Goal: Task Accomplishment & Management: Use online tool/utility

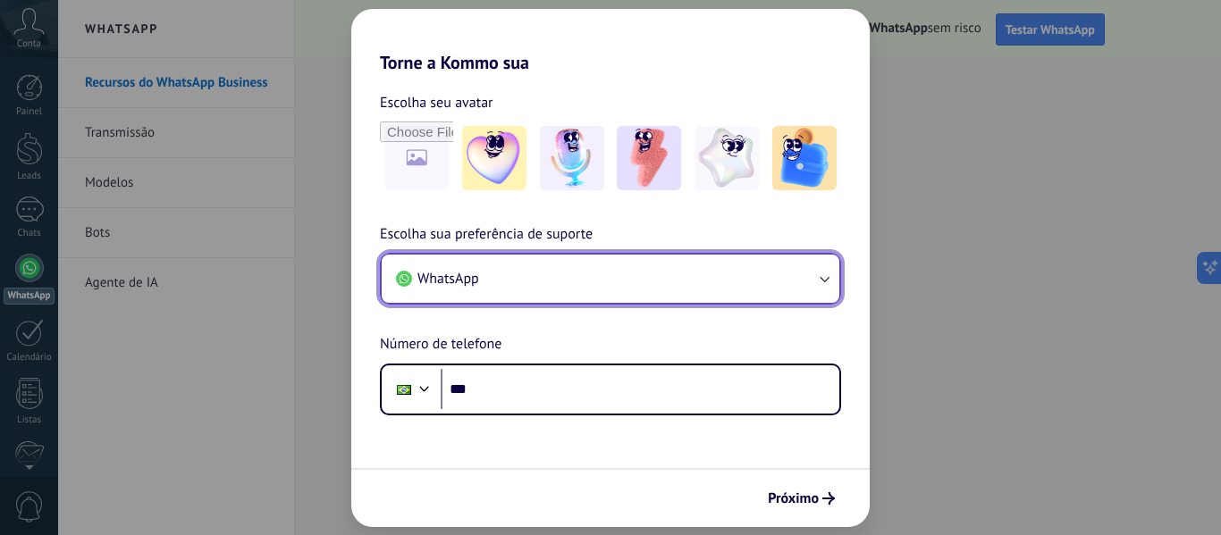
click at [655, 265] on button "WhatsApp" at bounding box center [611, 279] width 458 height 48
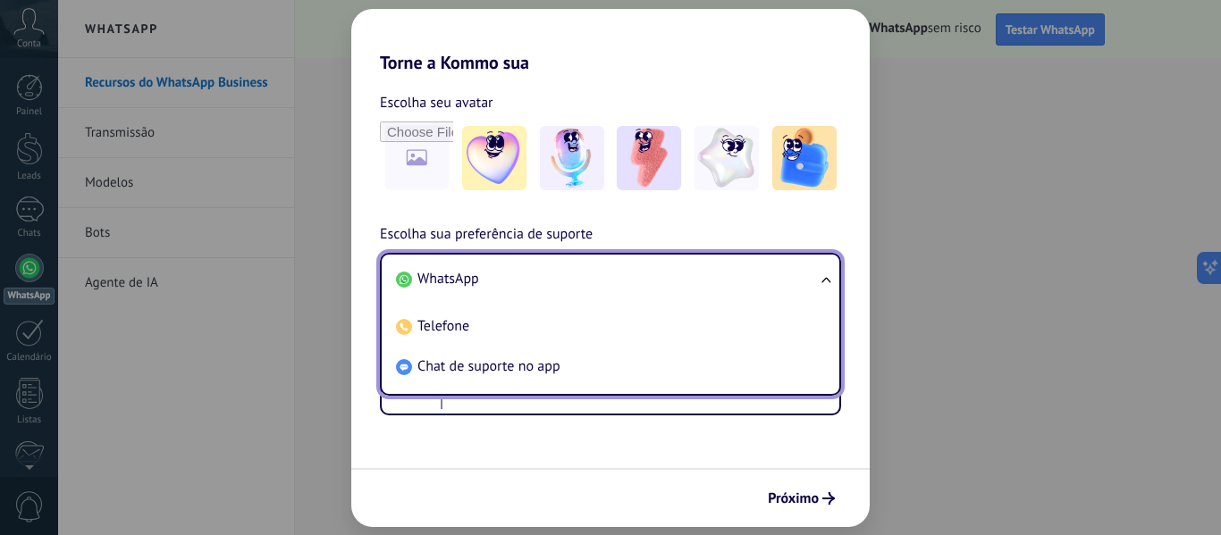
click at [655, 265] on li "WhatsApp" at bounding box center [607, 279] width 436 height 40
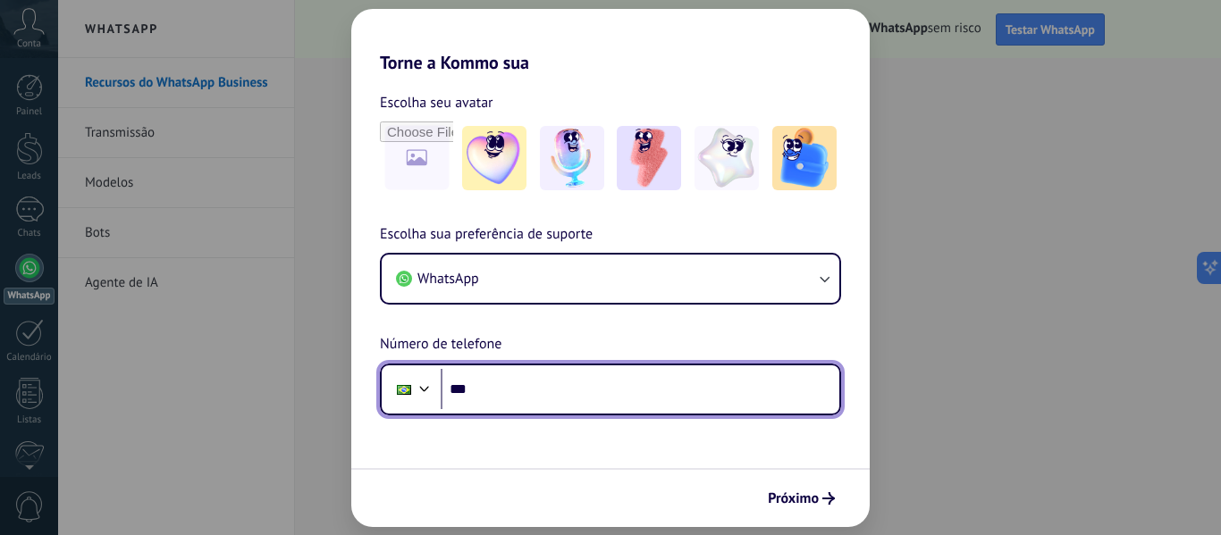
click at [700, 385] on input "***" at bounding box center [640, 389] width 399 height 41
type input "**********"
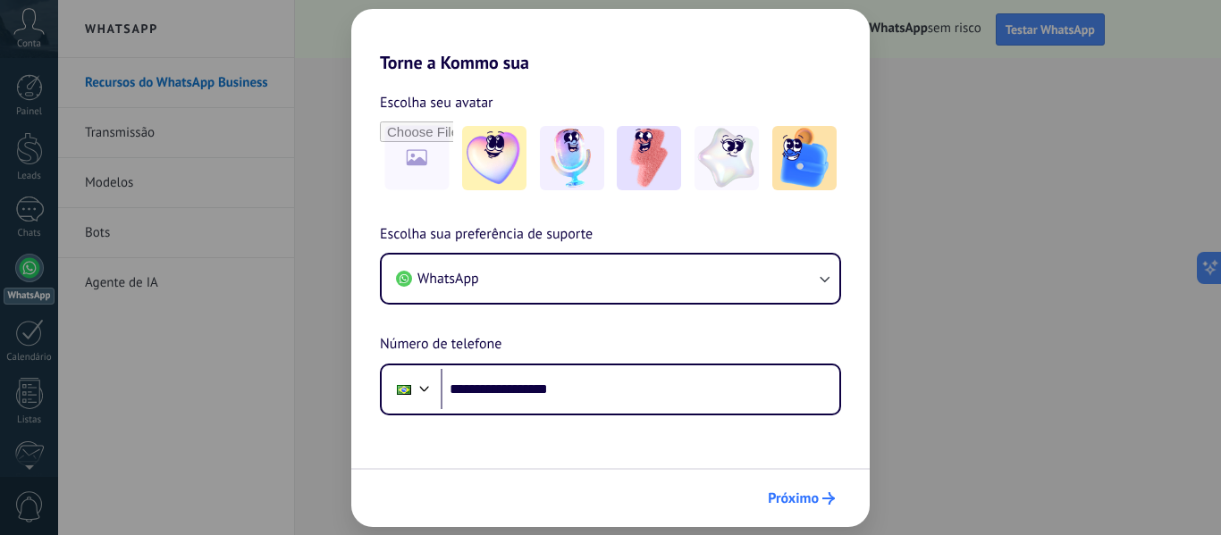
click at [779, 501] on span "Próximo" at bounding box center [793, 498] width 51 height 13
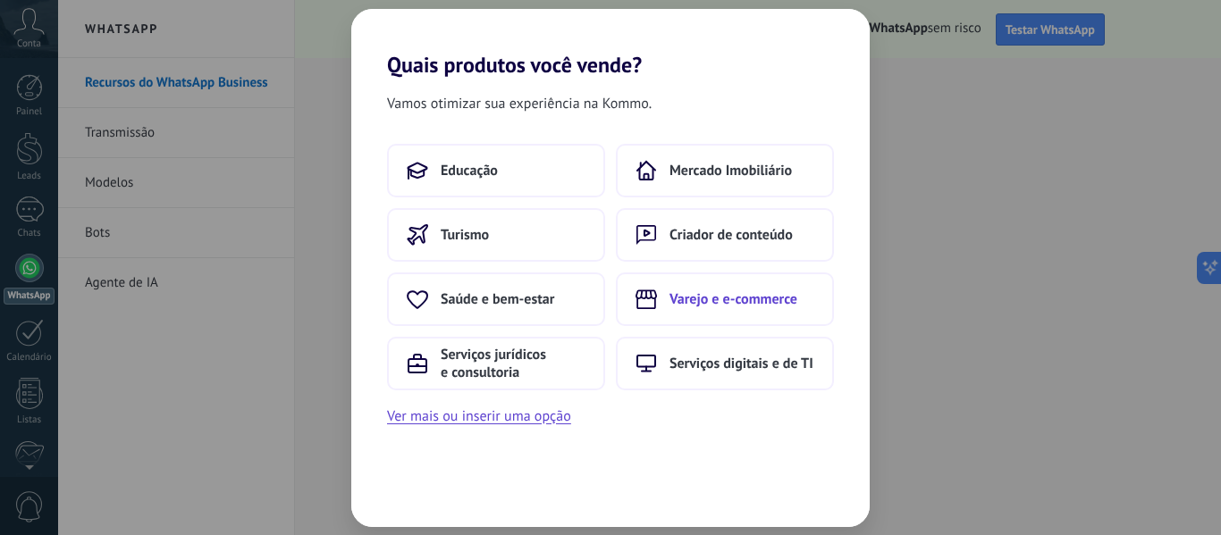
click at [762, 287] on button "Varejo e e-commerce" at bounding box center [725, 300] width 218 height 54
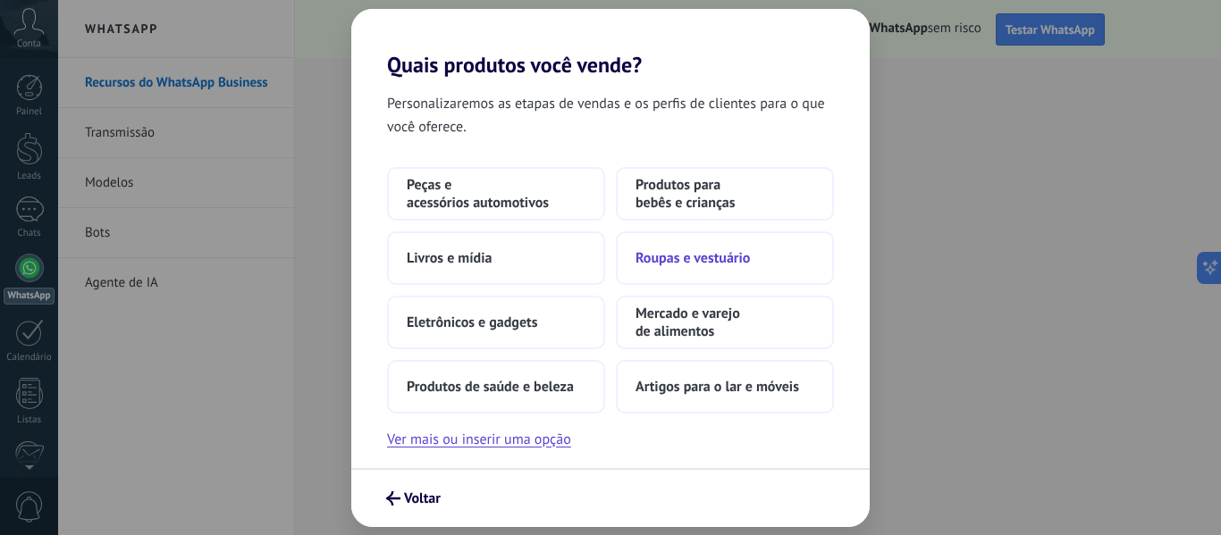
click at [705, 267] on button "Roupas e vestuário" at bounding box center [725, 258] width 218 height 54
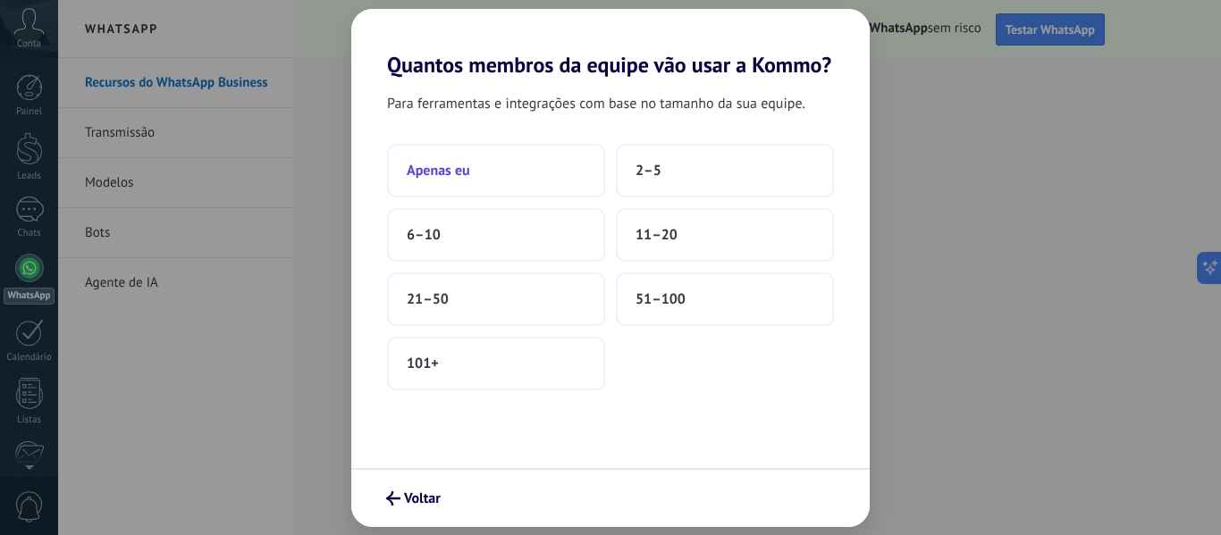
click at [475, 182] on button "Apenas eu" at bounding box center [496, 171] width 218 height 54
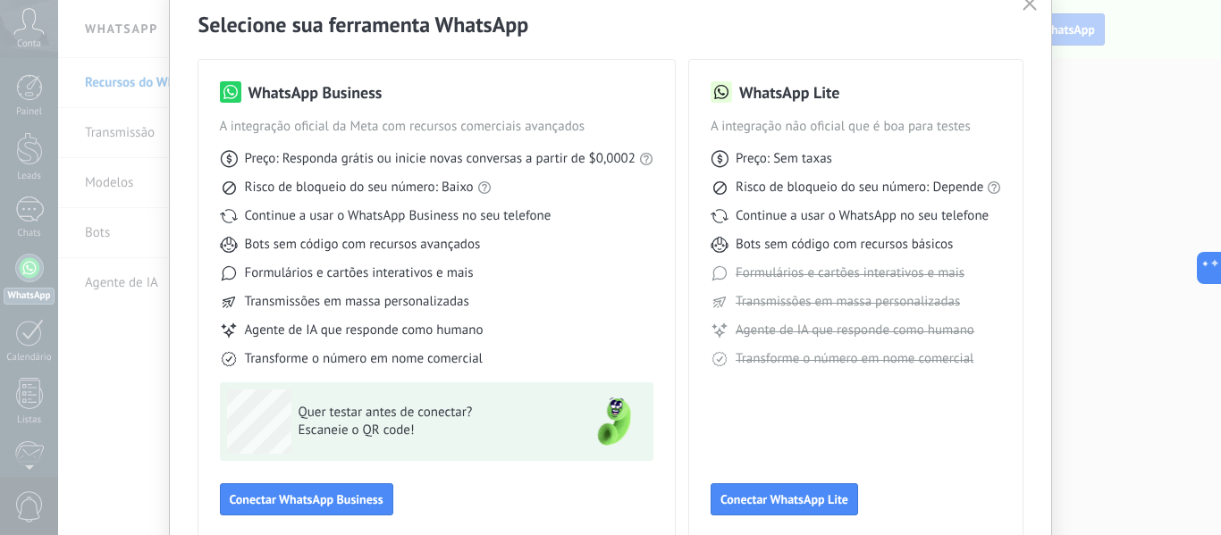
scroll to position [166, 0]
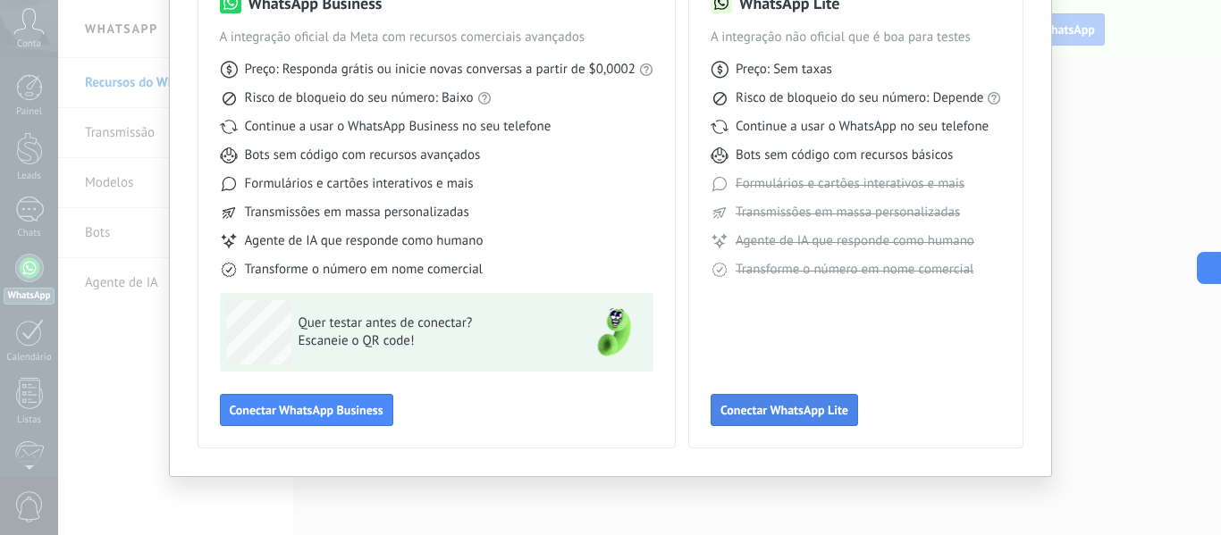
click at [791, 417] on span "Conectar WhatsApp Lite" at bounding box center [784, 410] width 128 height 13
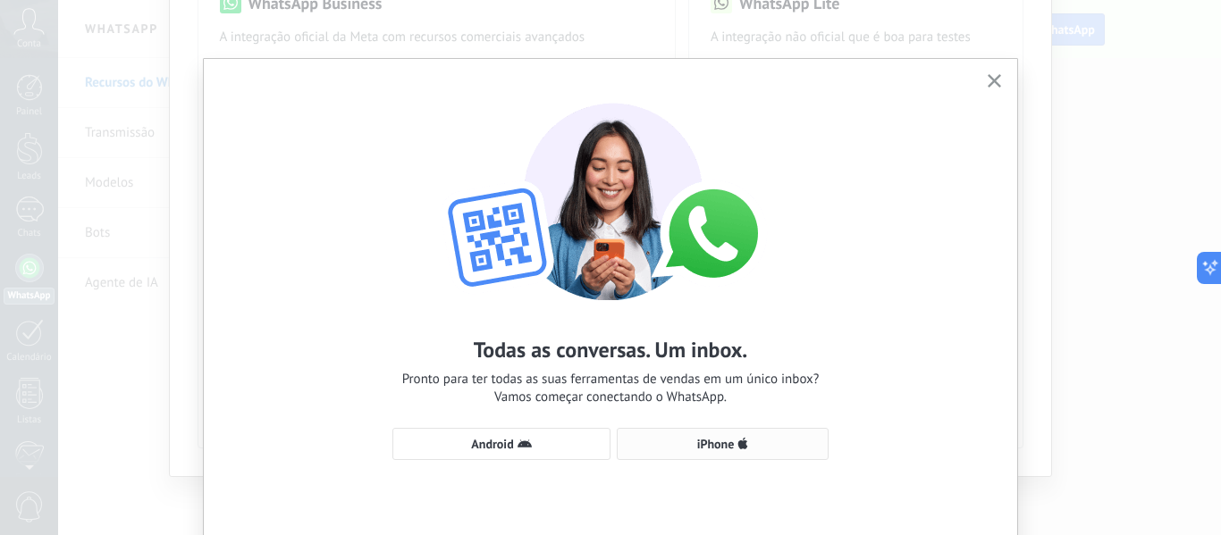
click at [701, 435] on button "iPhone" at bounding box center [723, 444] width 212 height 32
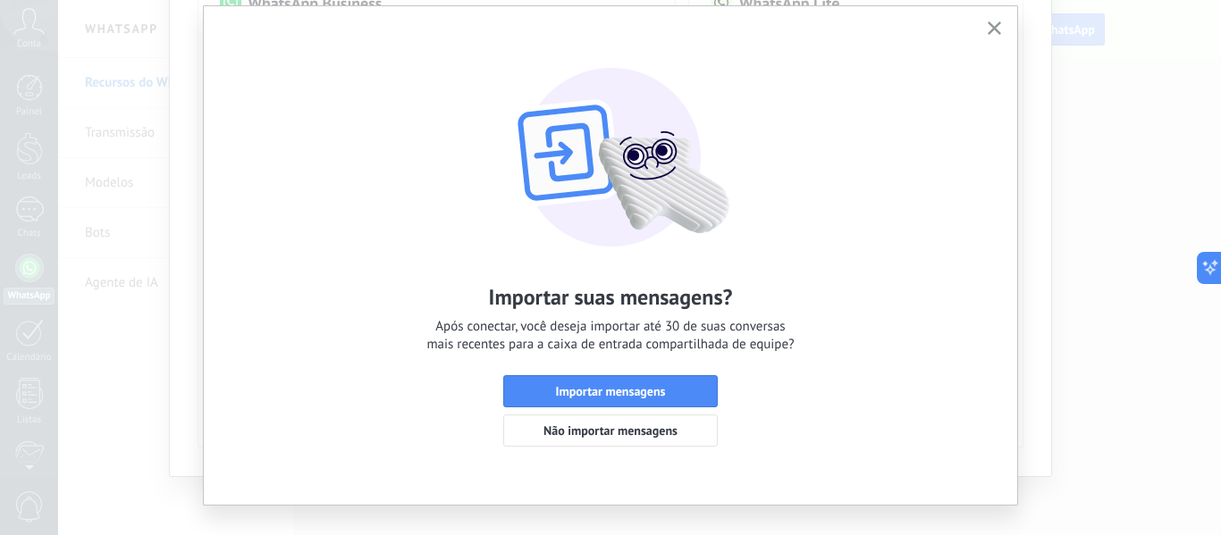
scroll to position [81, 0]
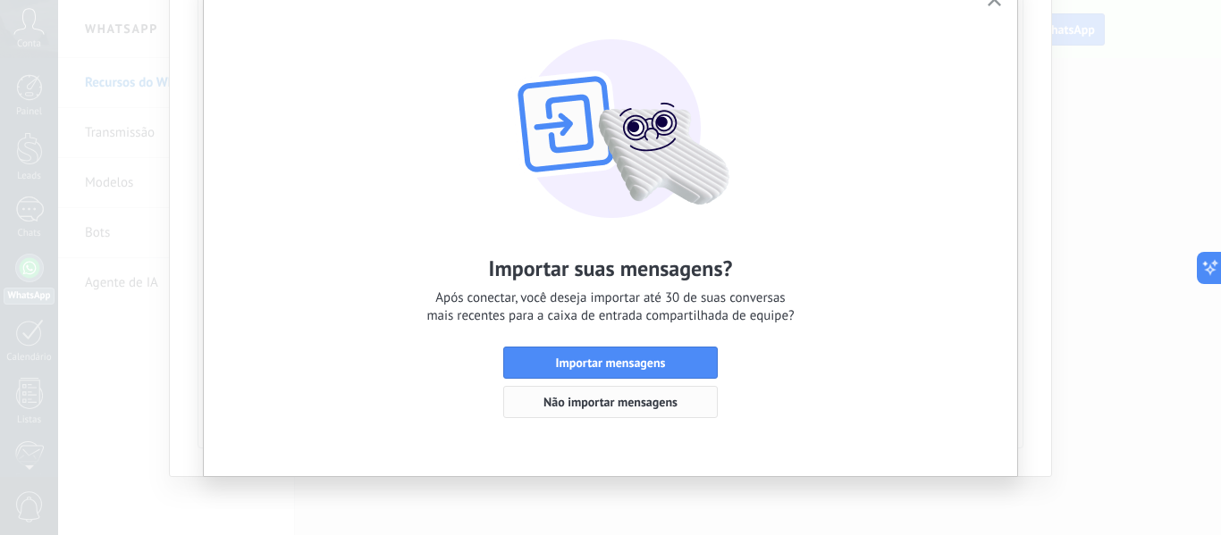
click at [656, 391] on button "Não importar mensagens" at bounding box center [610, 402] width 215 height 32
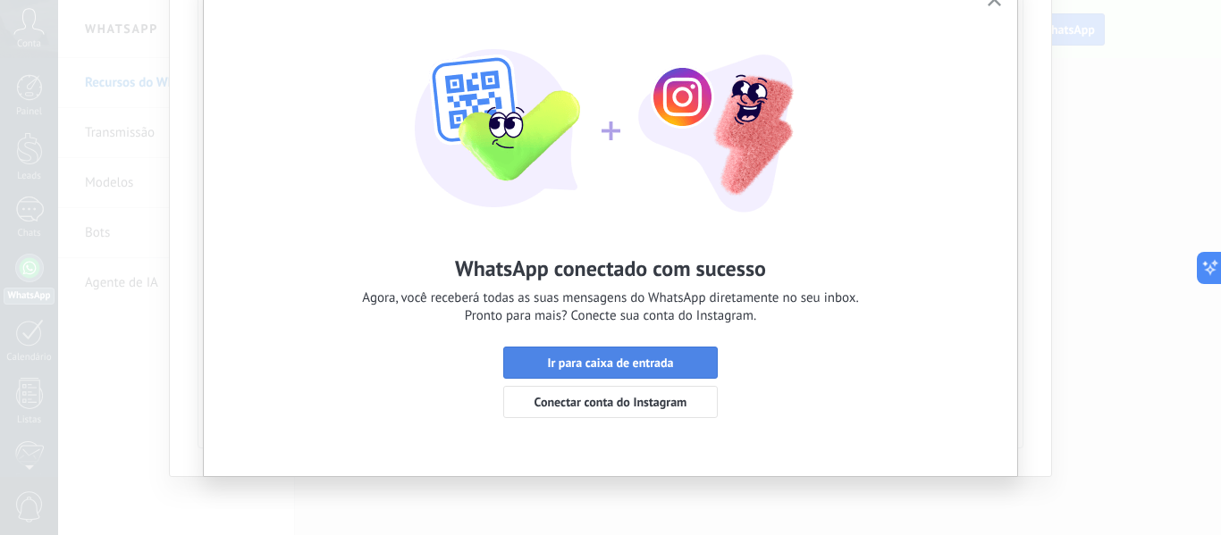
click at [635, 374] on button "Ir para caixa de entrada" at bounding box center [610, 363] width 215 height 32
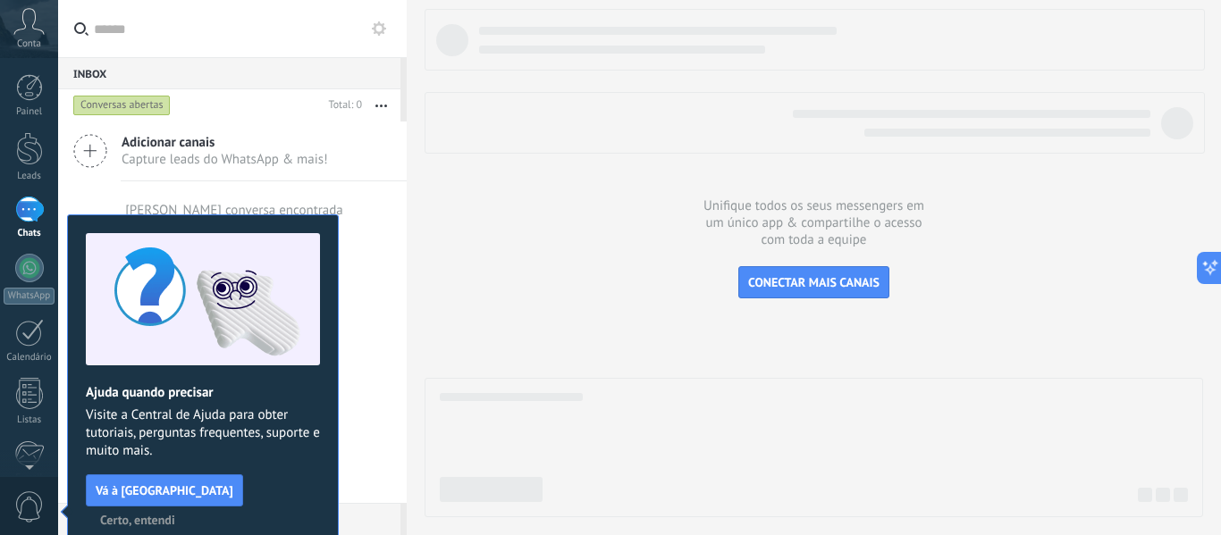
click at [175, 514] on span "Certo, entendi" at bounding box center [137, 520] width 75 height 13
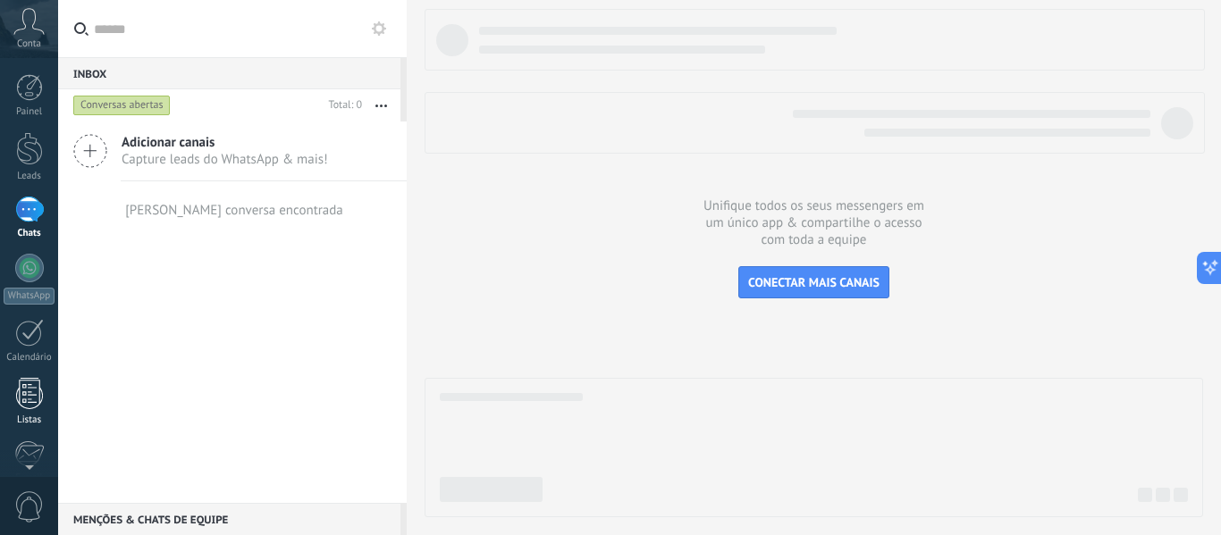
click at [37, 403] on div at bounding box center [29, 393] width 27 height 31
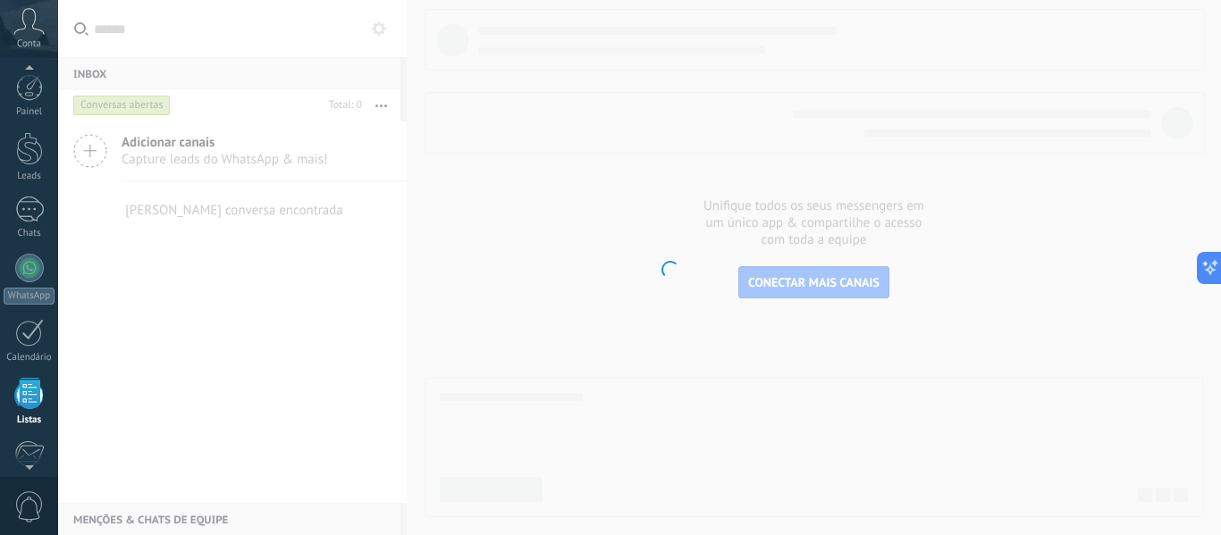
scroll to position [111, 0]
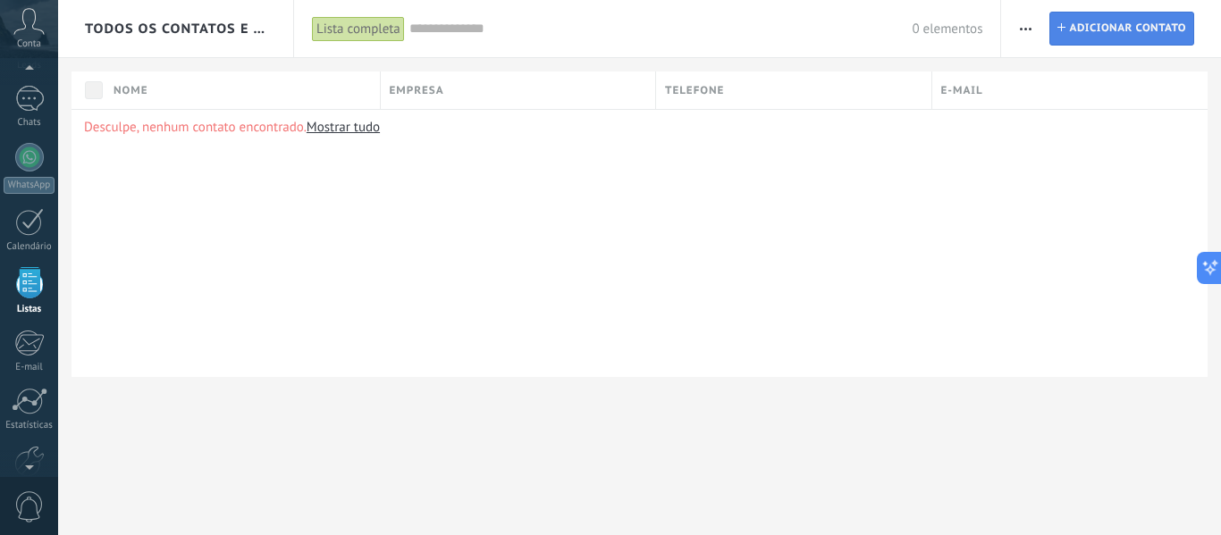
click at [1124, 34] on span "Adicionar contato" at bounding box center [1127, 29] width 117 height 32
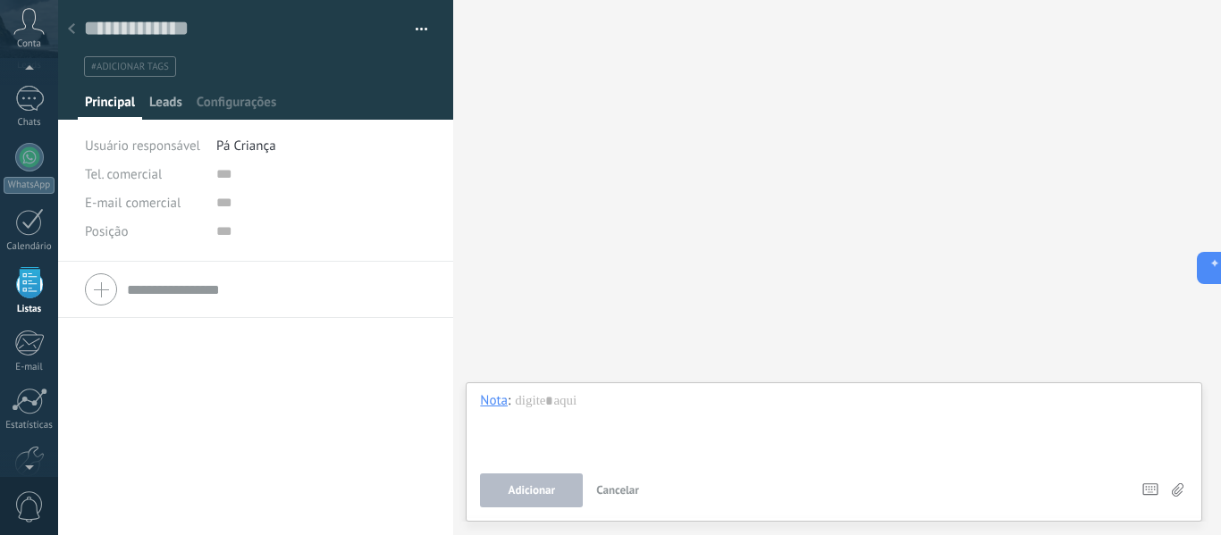
click at [174, 97] on span "Leads" at bounding box center [165, 107] width 33 height 26
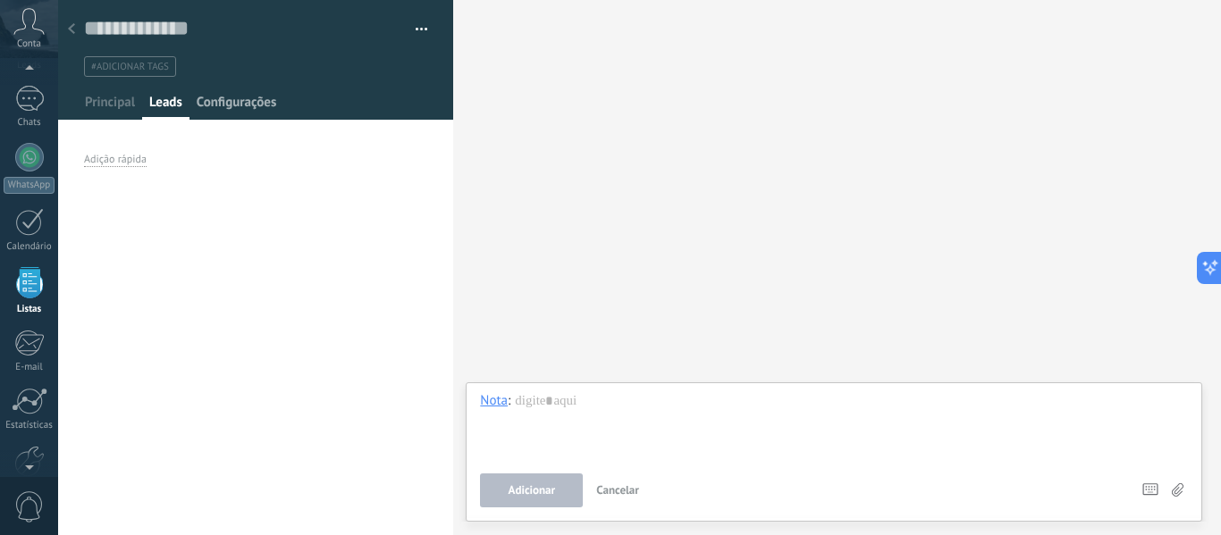
click at [231, 105] on span "Configurações" at bounding box center [237, 107] width 80 height 26
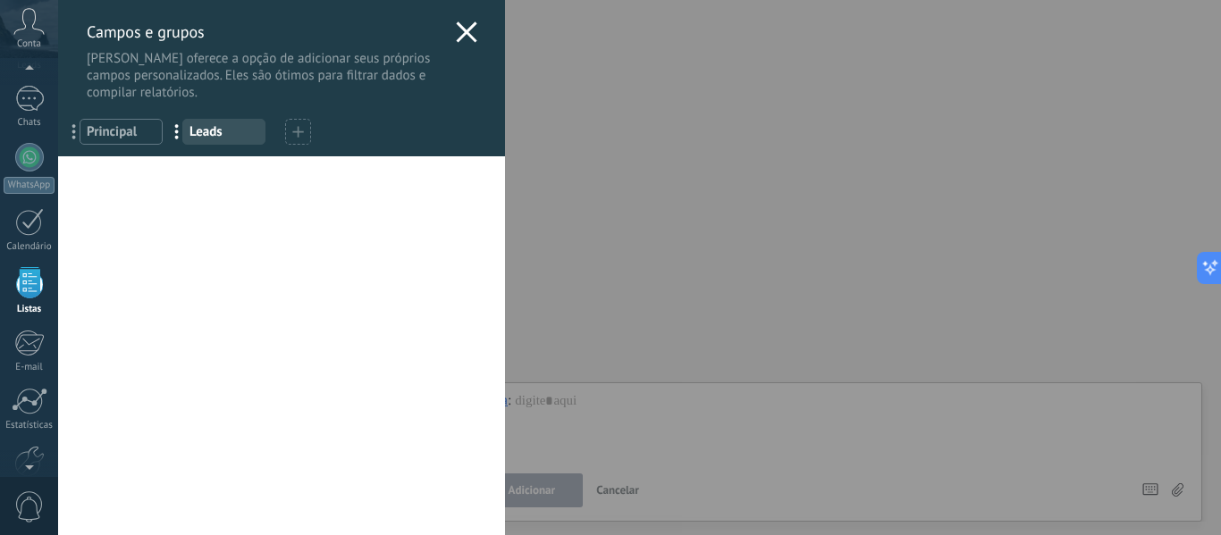
click at [109, 136] on span "Principal" at bounding box center [121, 131] width 69 height 17
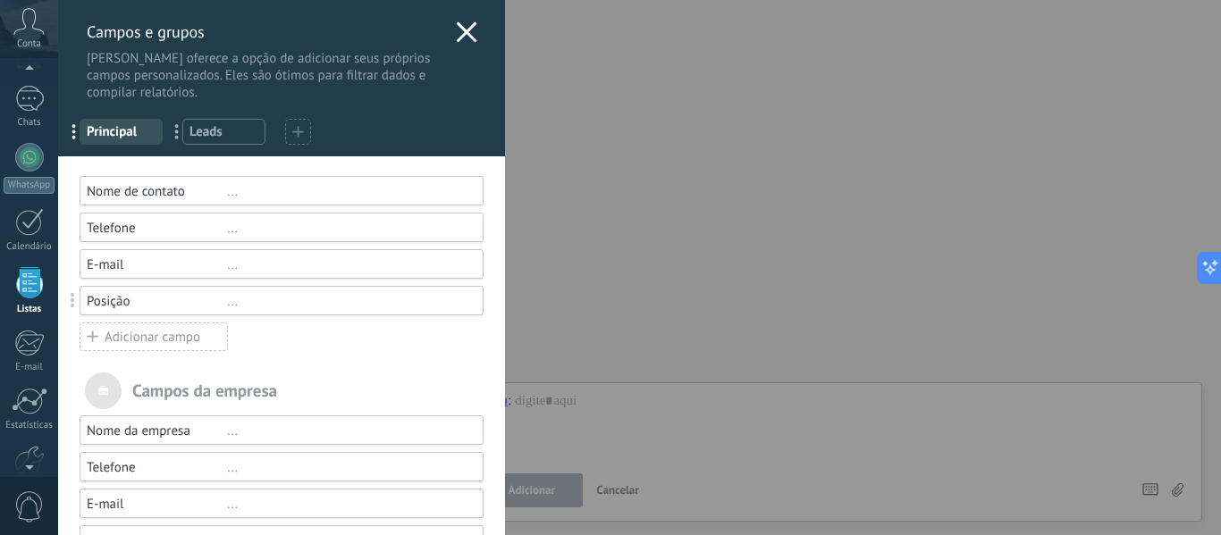
click at [467, 34] on icon at bounding box center [466, 31] width 21 height 21
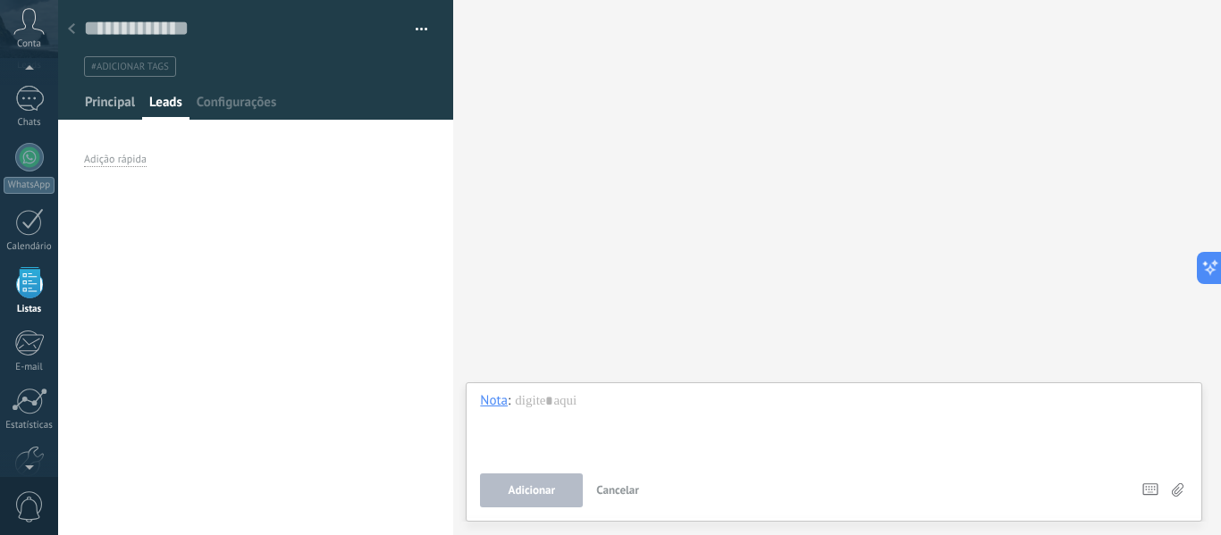
click at [110, 103] on span "Principal" at bounding box center [110, 107] width 50 height 26
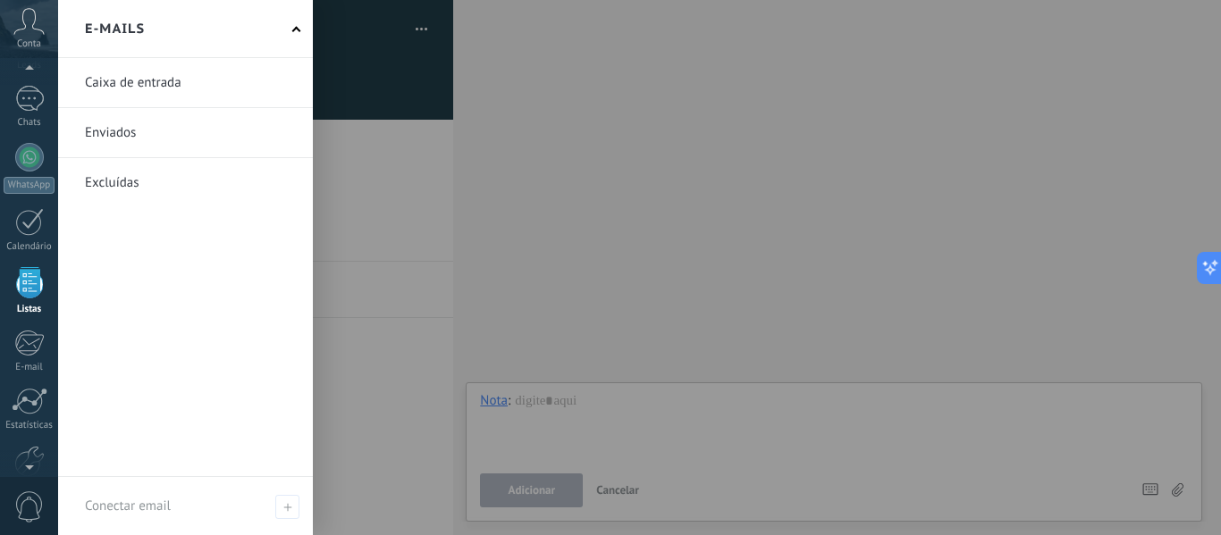
click at [694, 165] on div at bounding box center [668, 267] width 1221 height 535
click at [300, 24] on div "E-mails" at bounding box center [185, 29] width 255 height 58
click at [295, 25] on div "E-mails" at bounding box center [185, 29] width 255 height 58
click at [760, 154] on div at bounding box center [668, 267] width 1221 height 535
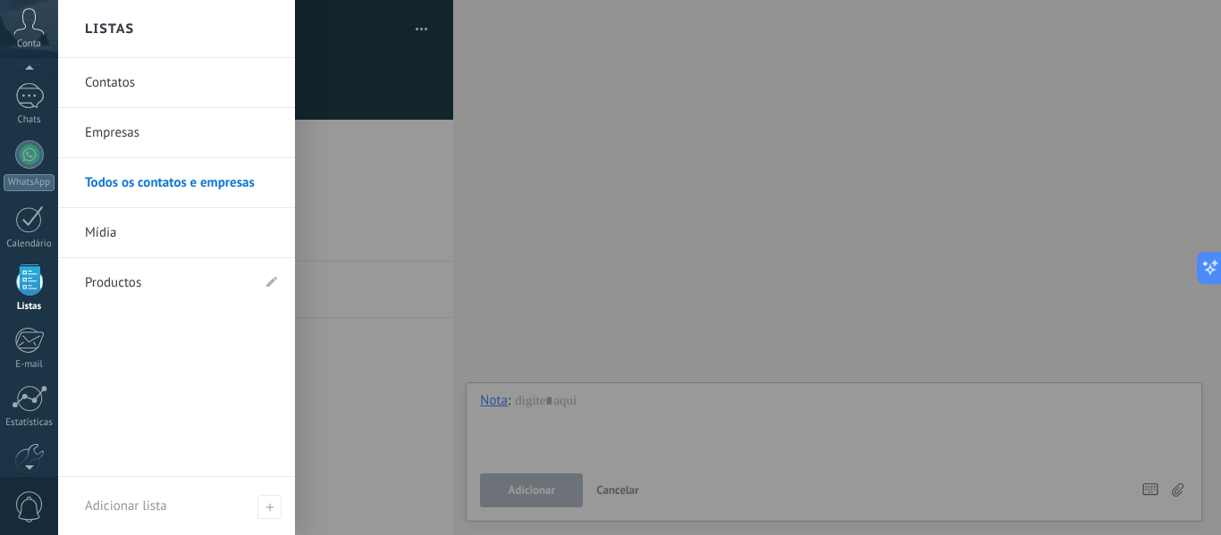
click at [39, 289] on div at bounding box center [29, 280] width 27 height 31
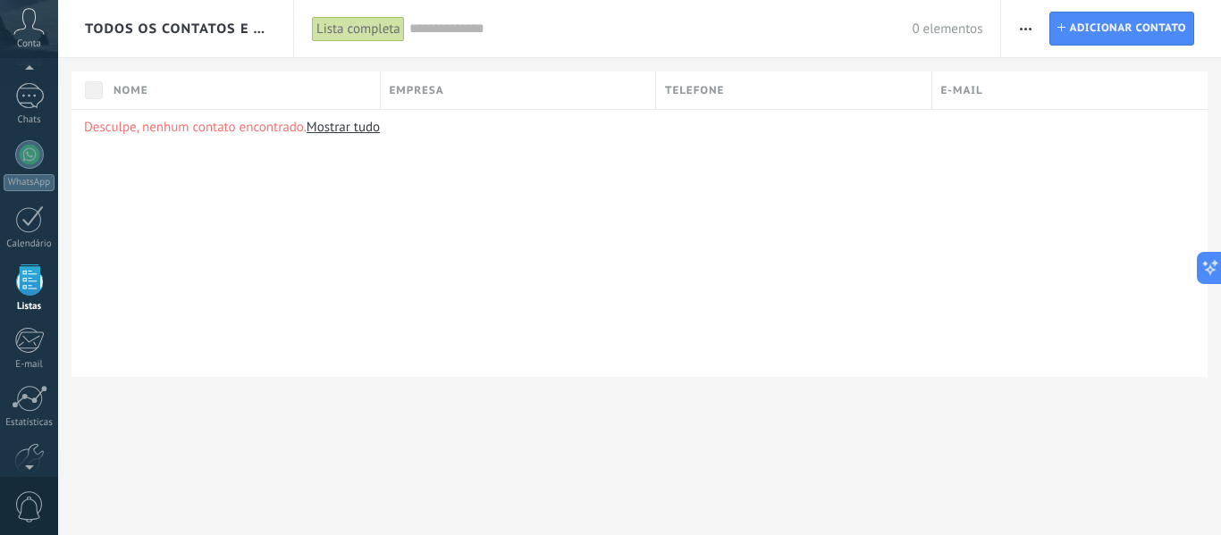
scroll to position [111, 0]
click at [1031, 31] on span "button" at bounding box center [1026, 29] width 12 height 34
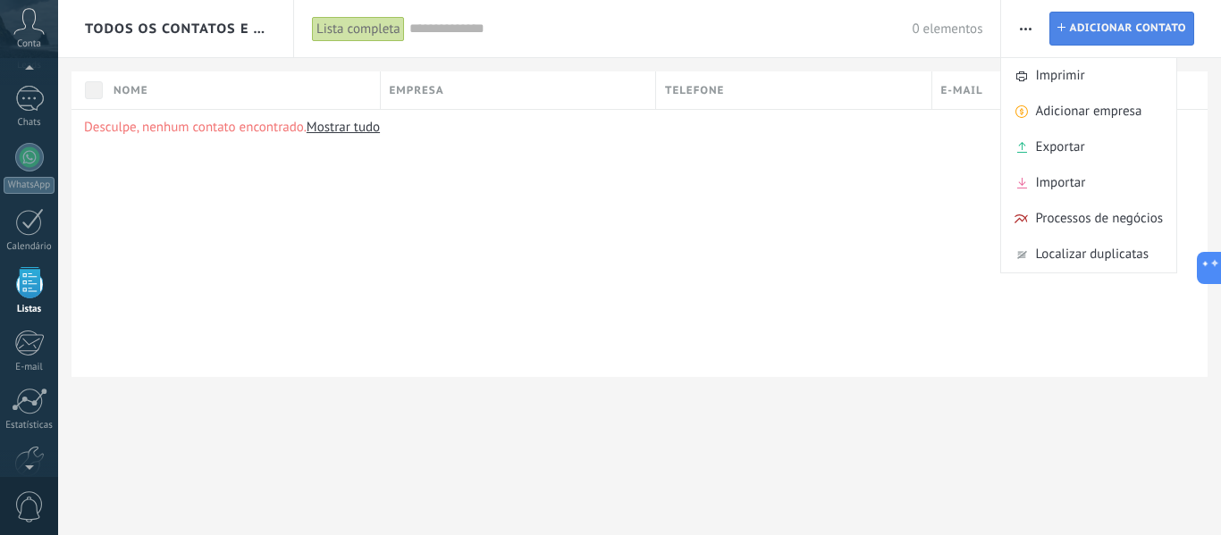
click at [1099, 37] on span "Adicionar contato" at bounding box center [1127, 29] width 117 height 32
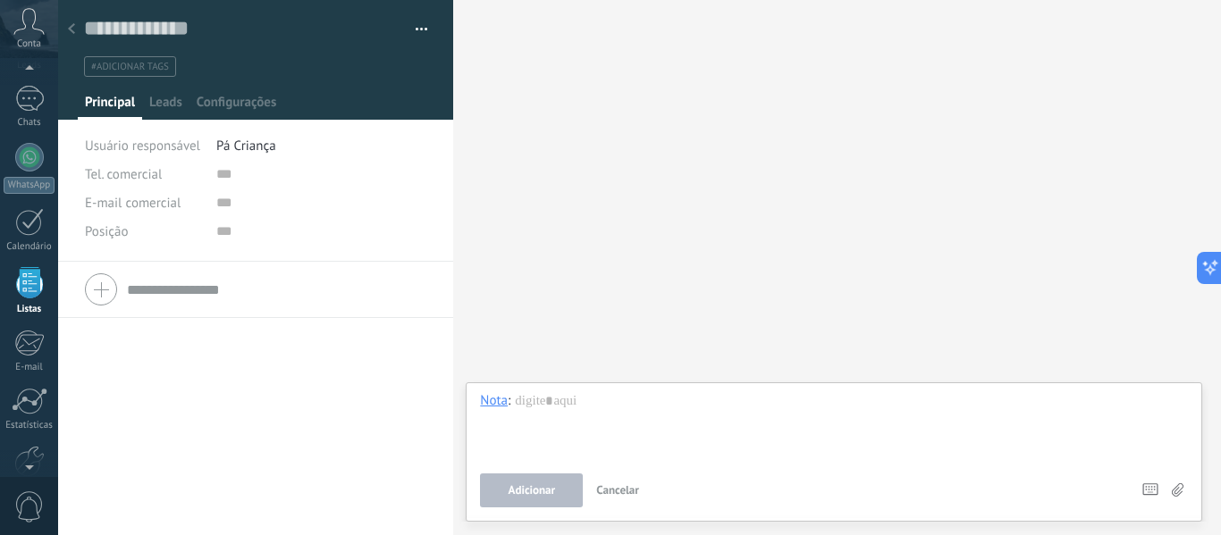
click at [417, 31] on span "button" at bounding box center [422, 32] width 13 height 4
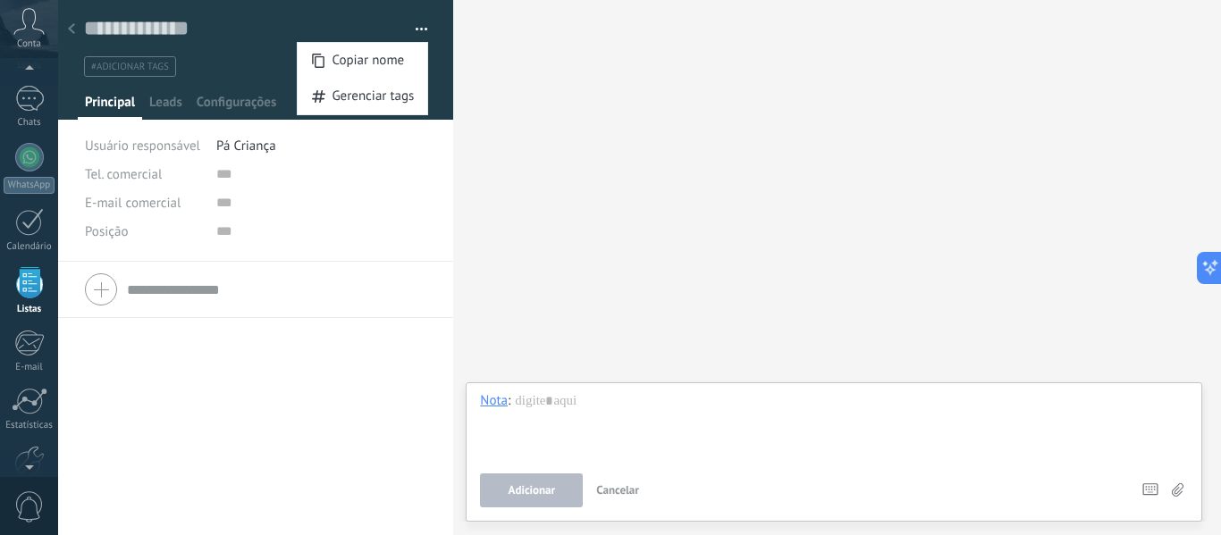
click at [417, 31] on span "button" at bounding box center [422, 32] width 13 height 4
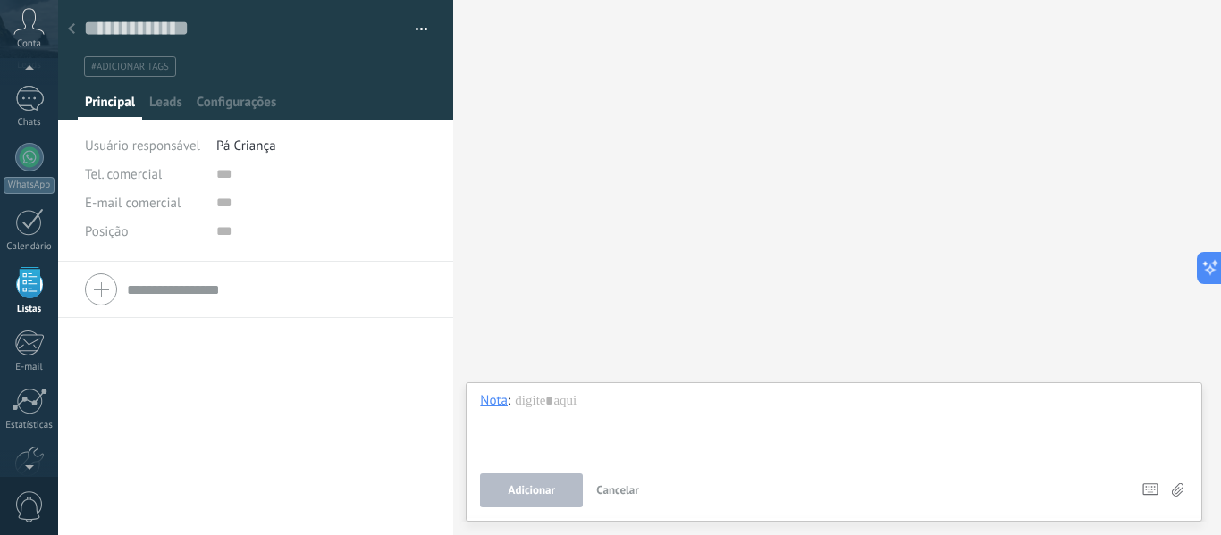
click at [147, 67] on span "#adicionar tags" at bounding box center [130, 67] width 78 height 13
click at [29, 163] on div at bounding box center [29, 157] width 29 height 29
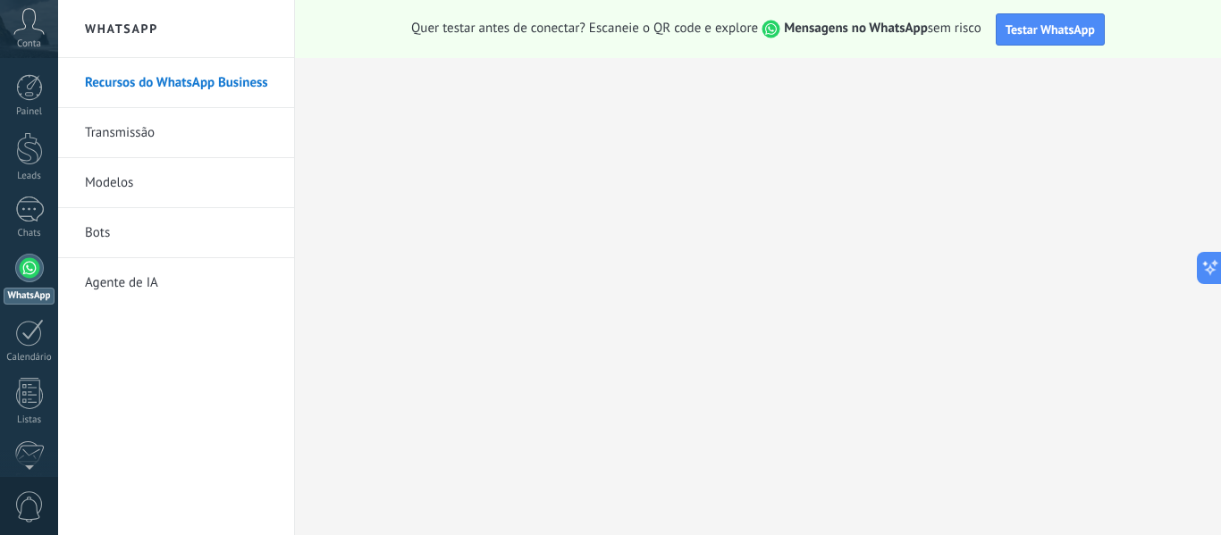
click at [138, 139] on link "Transmissão" at bounding box center [180, 133] width 191 height 50
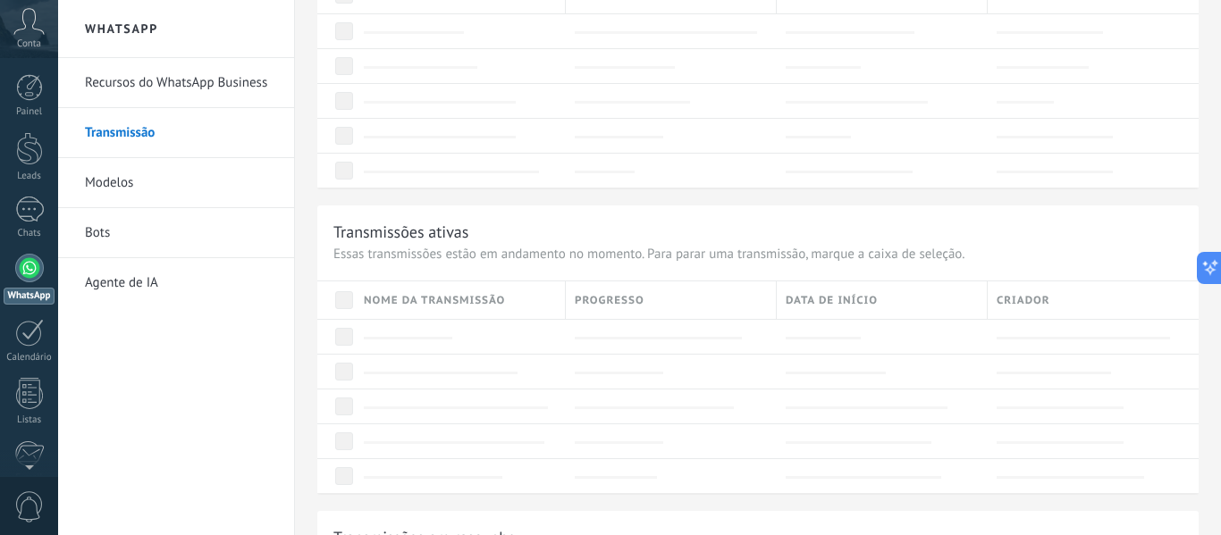
scroll to position [447, 0]
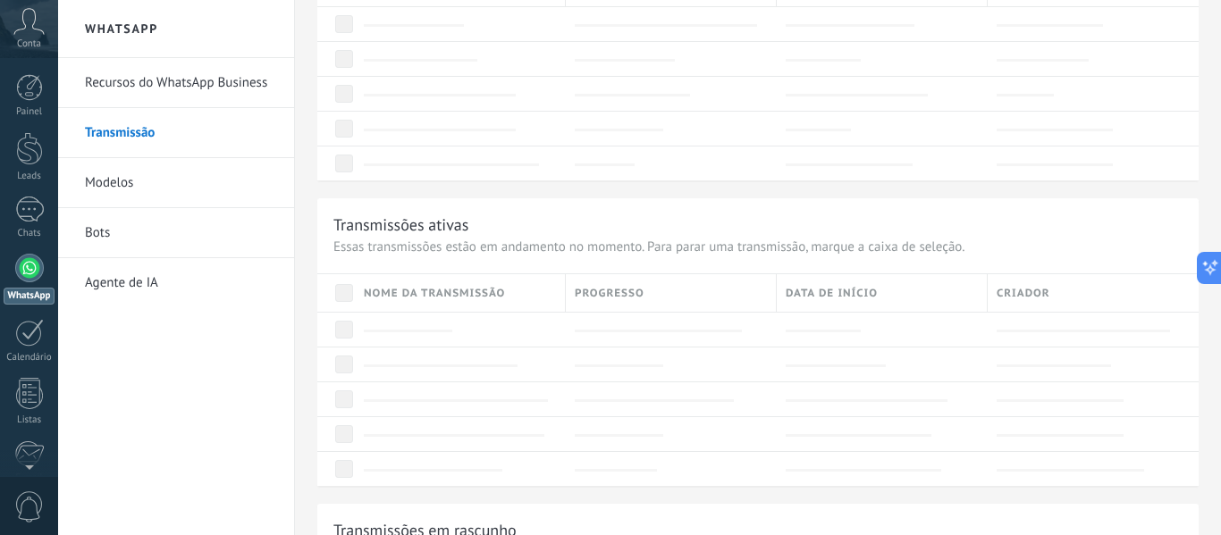
click at [112, 188] on link "Modelos" at bounding box center [180, 183] width 191 height 50
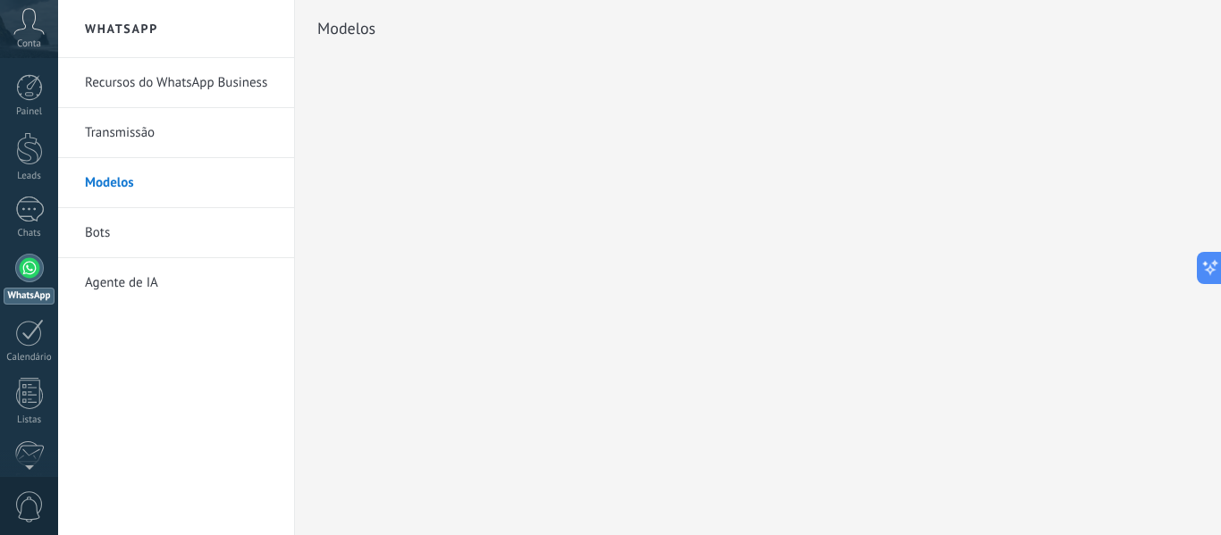
click at [260, 88] on link "Recursos do WhatsApp Business" at bounding box center [180, 83] width 191 height 50
click at [32, 36] on div "Conta" at bounding box center [29, 29] width 58 height 58
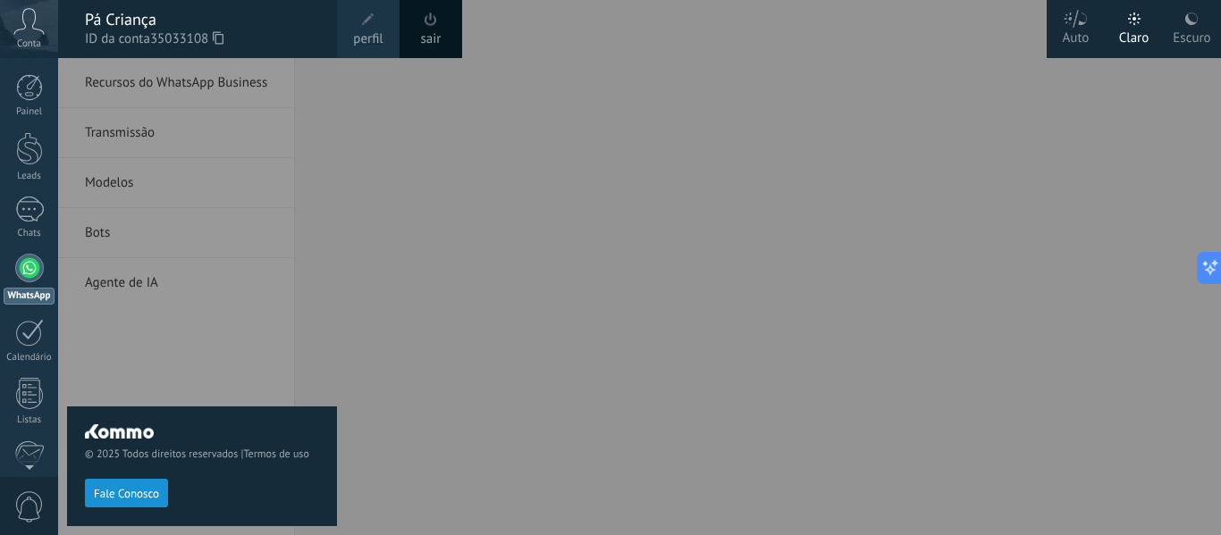
click at [491, 212] on div at bounding box center [668, 267] width 1221 height 535
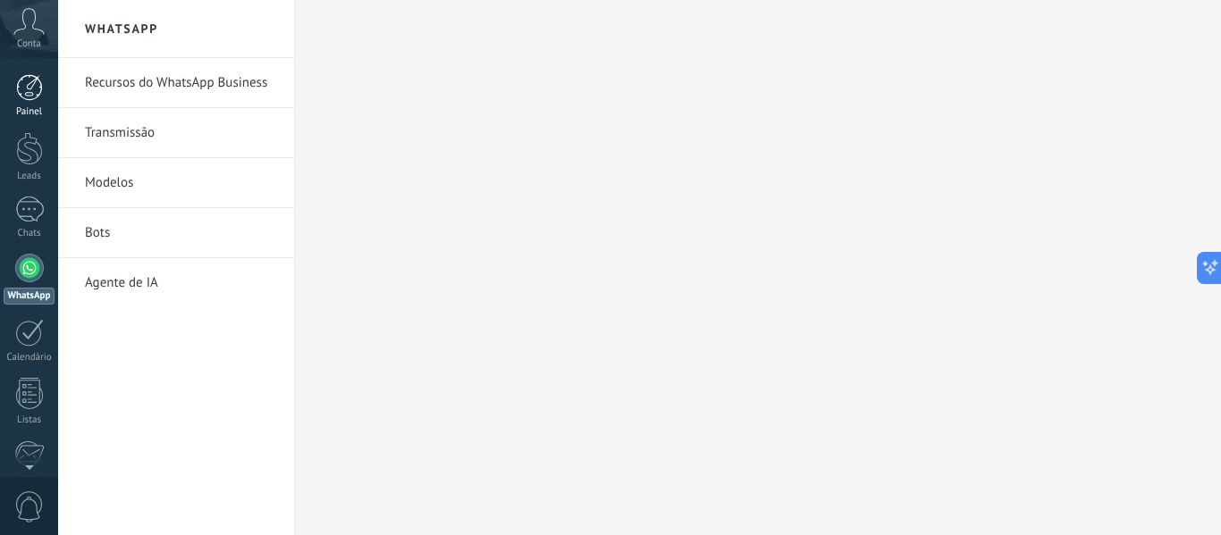
click at [18, 90] on div at bounding box center [29, 87] width 27 height 27
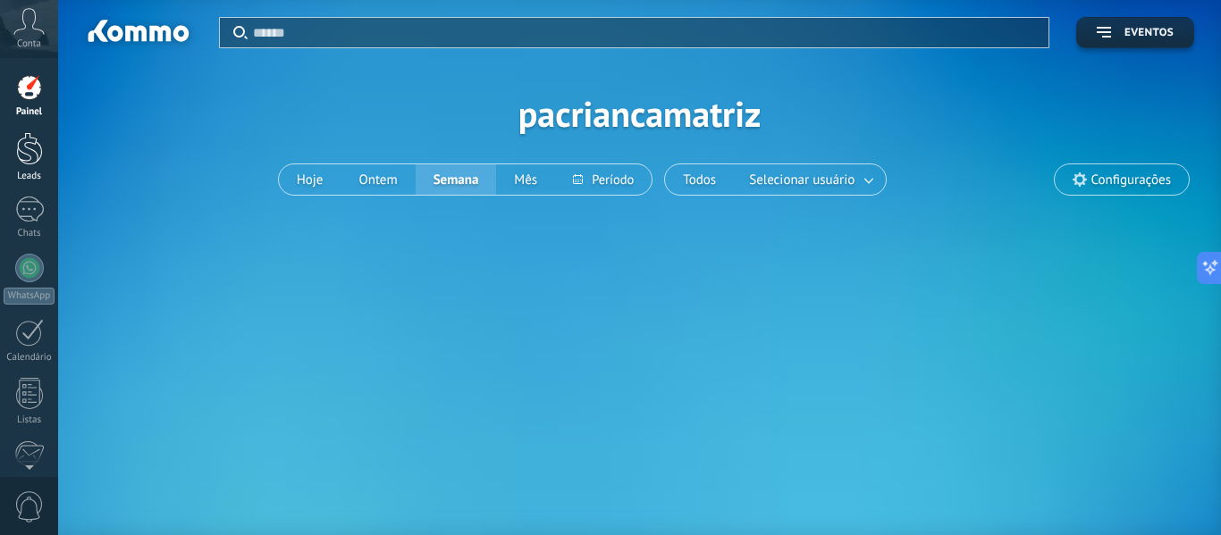
click at [39, 158] on div at bounding box center [29, 148] width 27 height 33
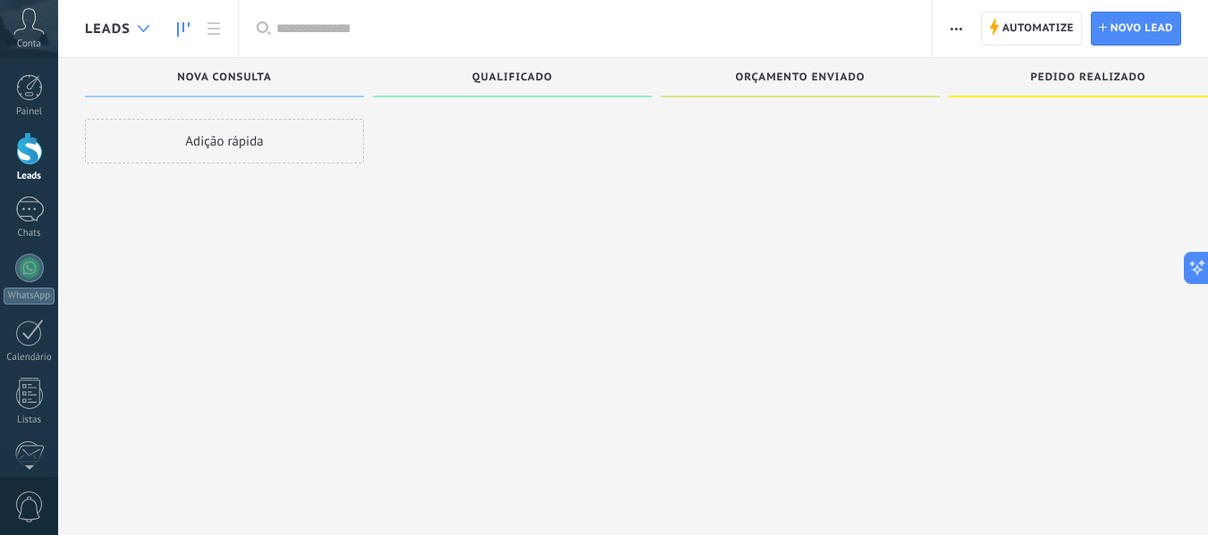
click at [135, 28] on div at bounding box center [143, 29] width 29 height 35
click at [17, 221] on div at bounding box center [29, 210] width 29 height 26
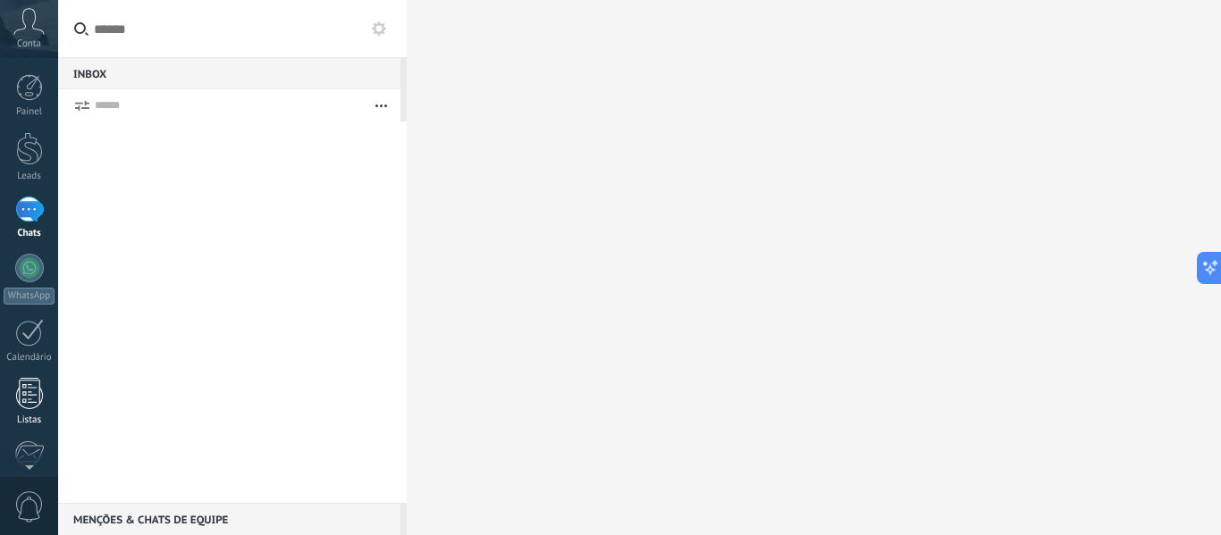
click at [29, 406] on div at bounding box center [29, 393] width 27 height 31
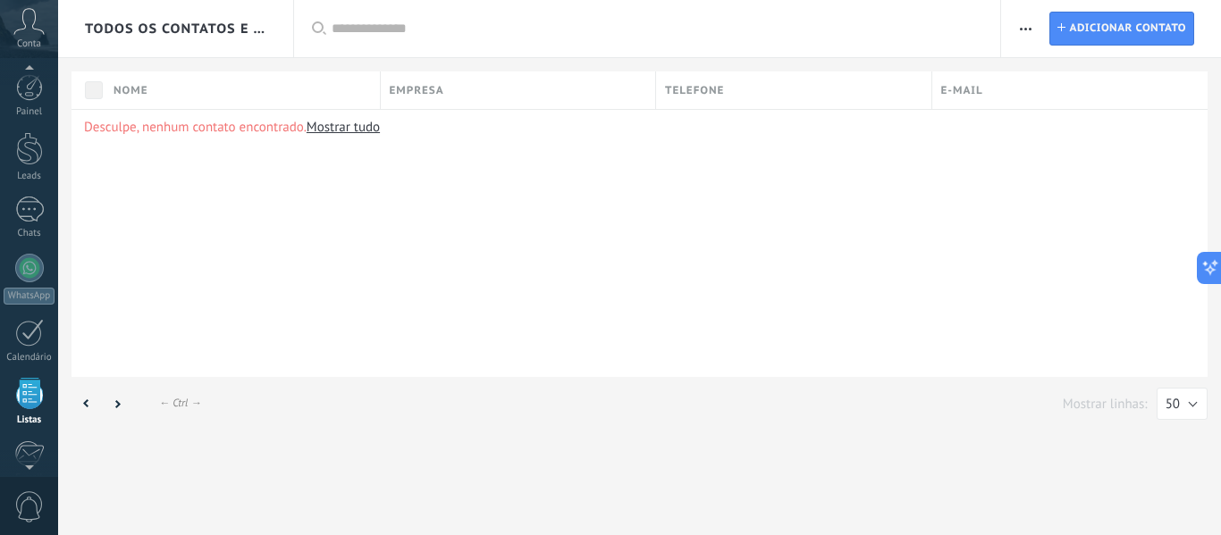
scroll to position [111, 0]
click at [175, 36] on span "Todos os contatos e Empresas" at bounding box center [176, 29] width 183 height 17
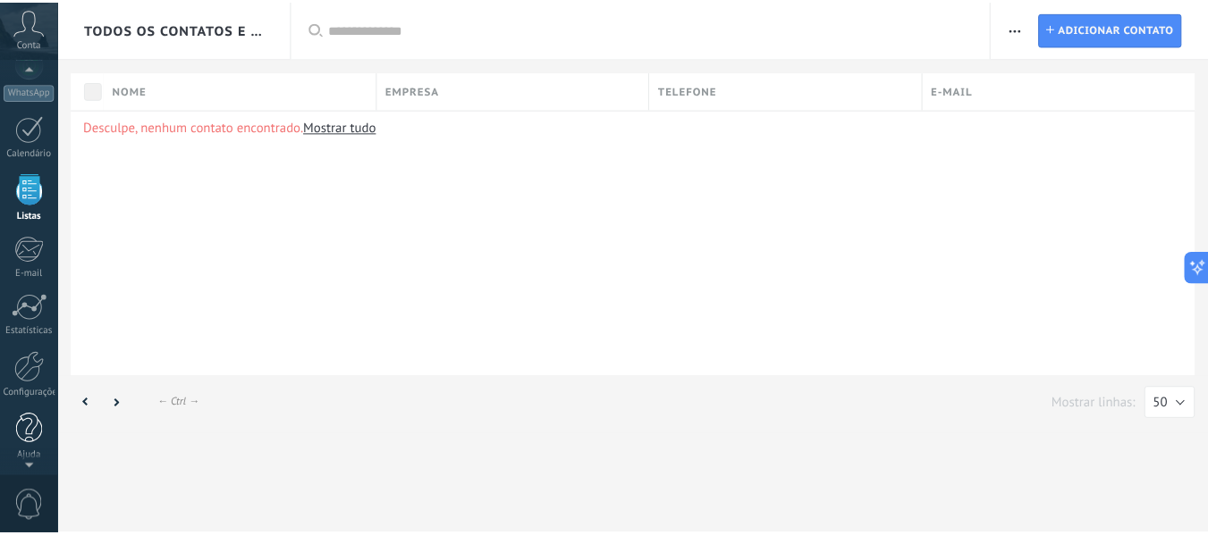
scroll to position [208, 0]
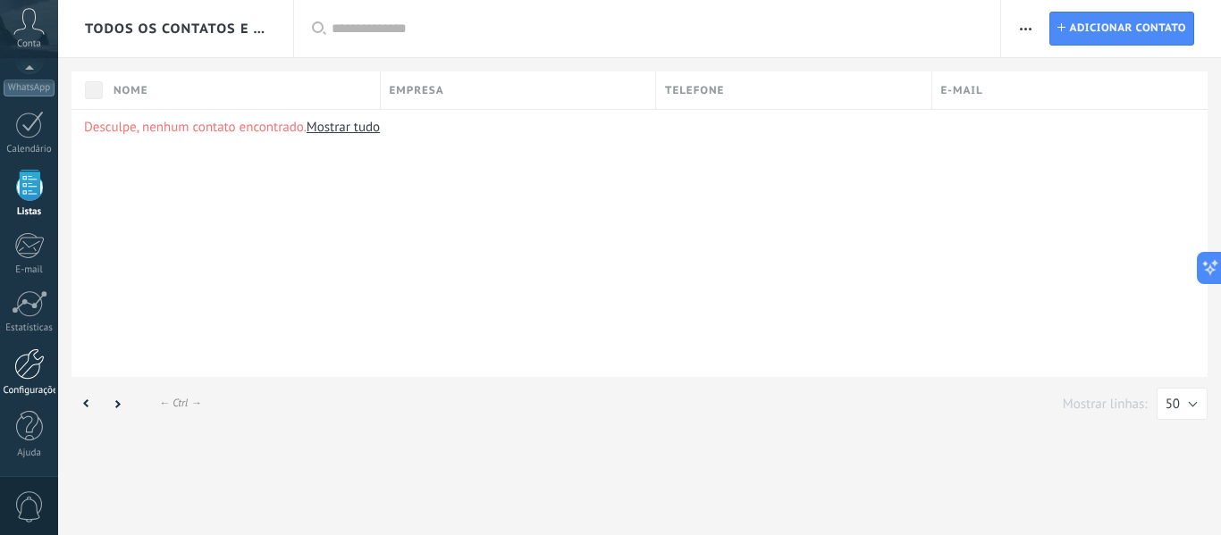
click at [20, 378] on div at bounding box center [29, 364] width 30 height 31
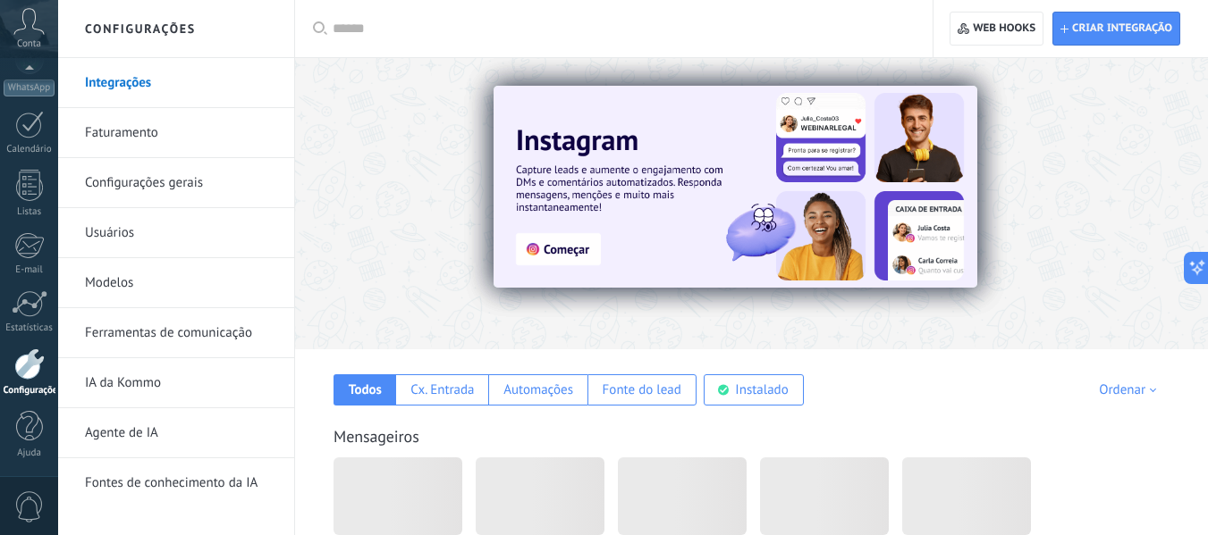
click at [1123, 196] on div at bounding box center [1195, 202] width 402 height 161
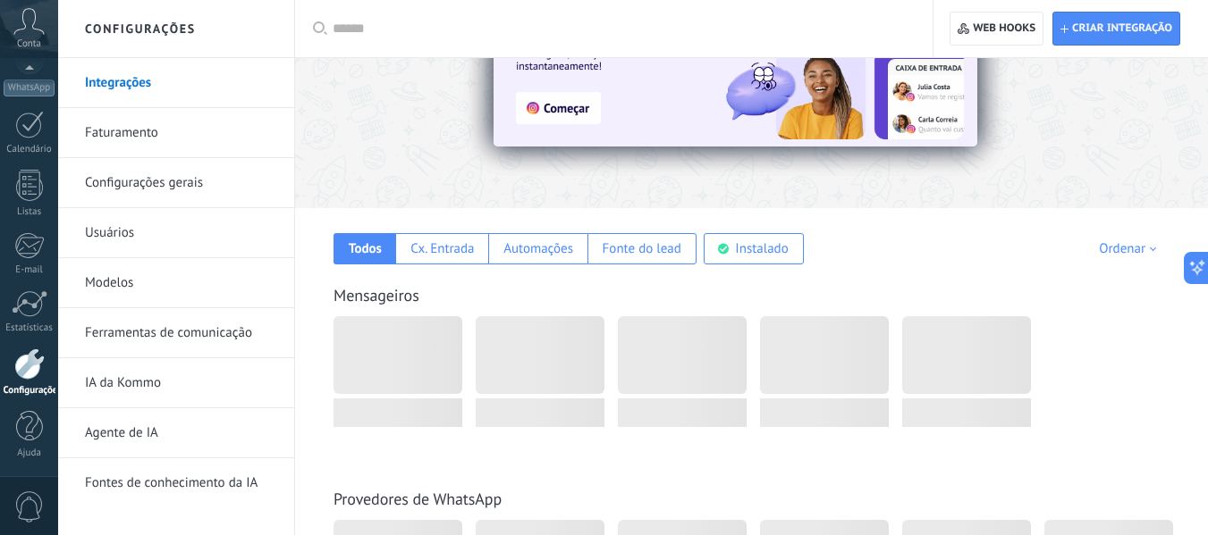
scroll to position [447, 0]
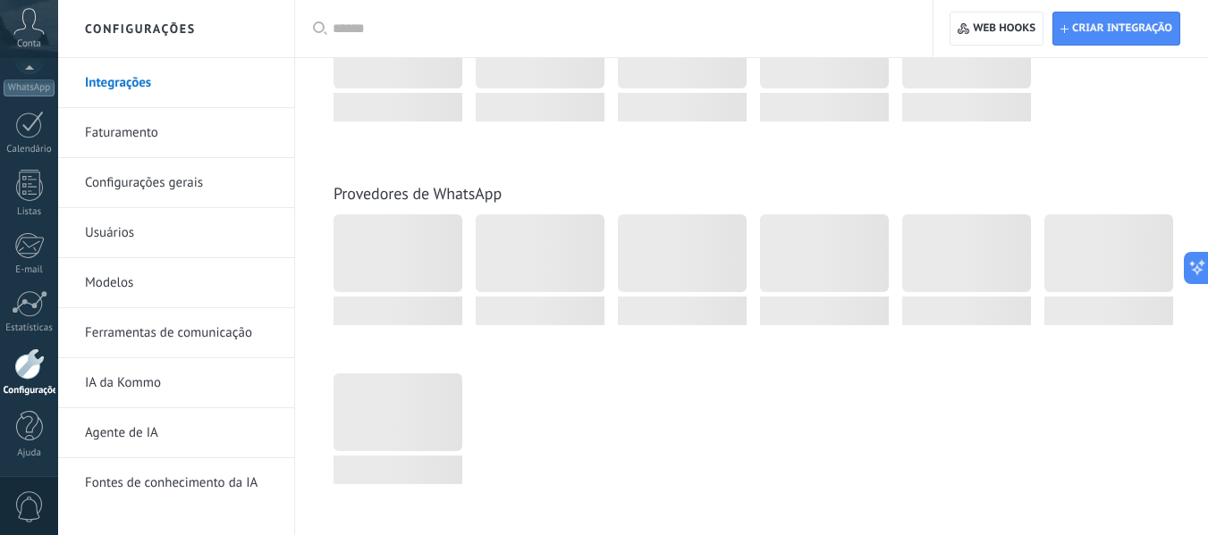
click at [166, 289] on link "Modelos" at bounding box center [180, 283] width 191 height 50
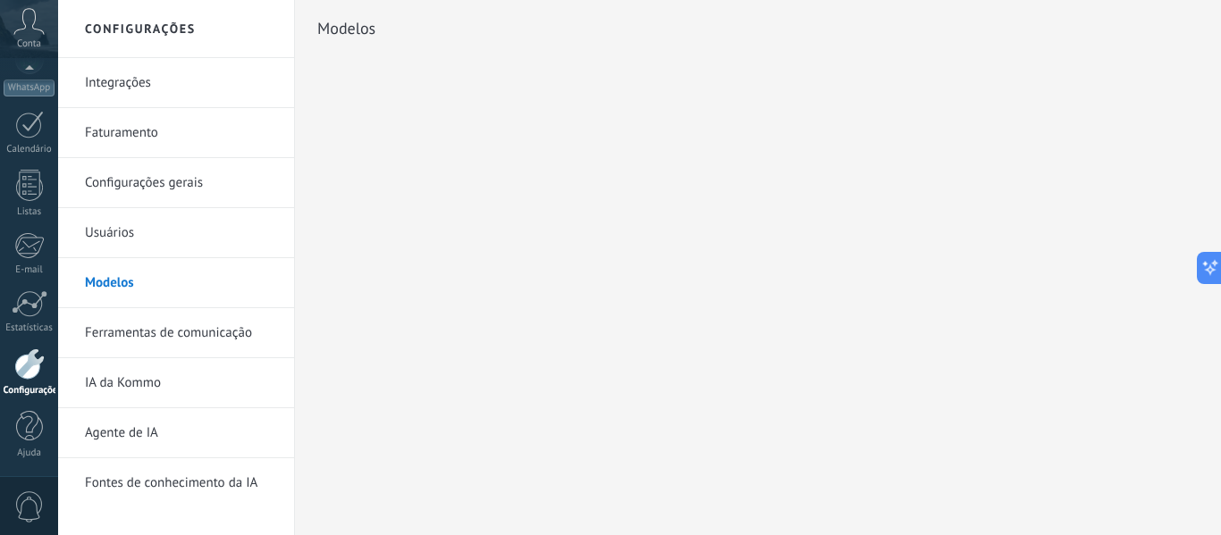
click at [183, 80] on link "Integrações" at bounding box center [180, 83] width 191 height 50
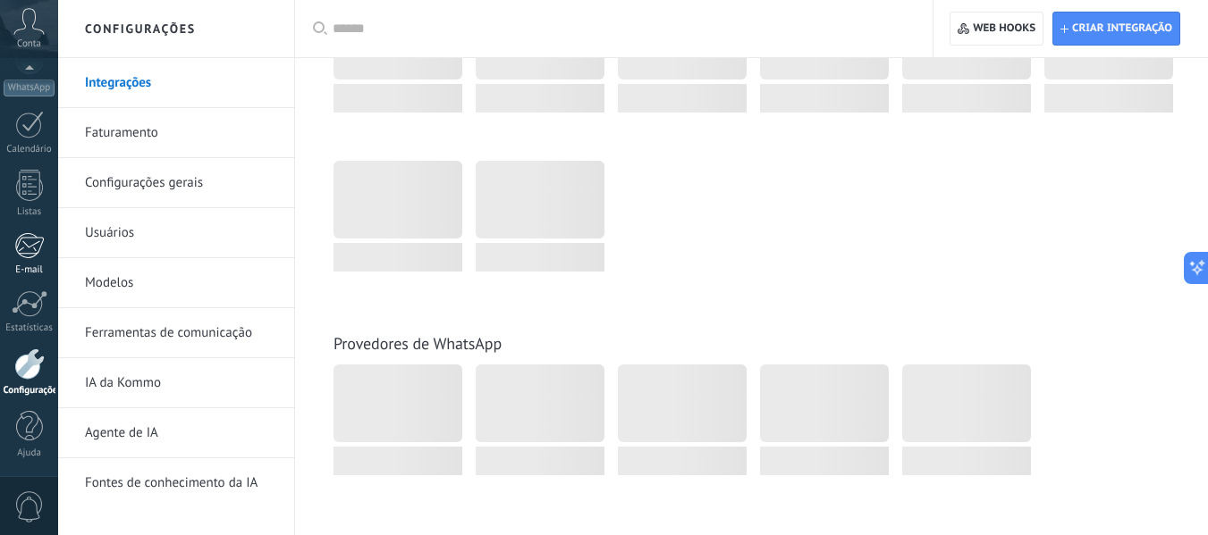
scroll to position [179, 0]
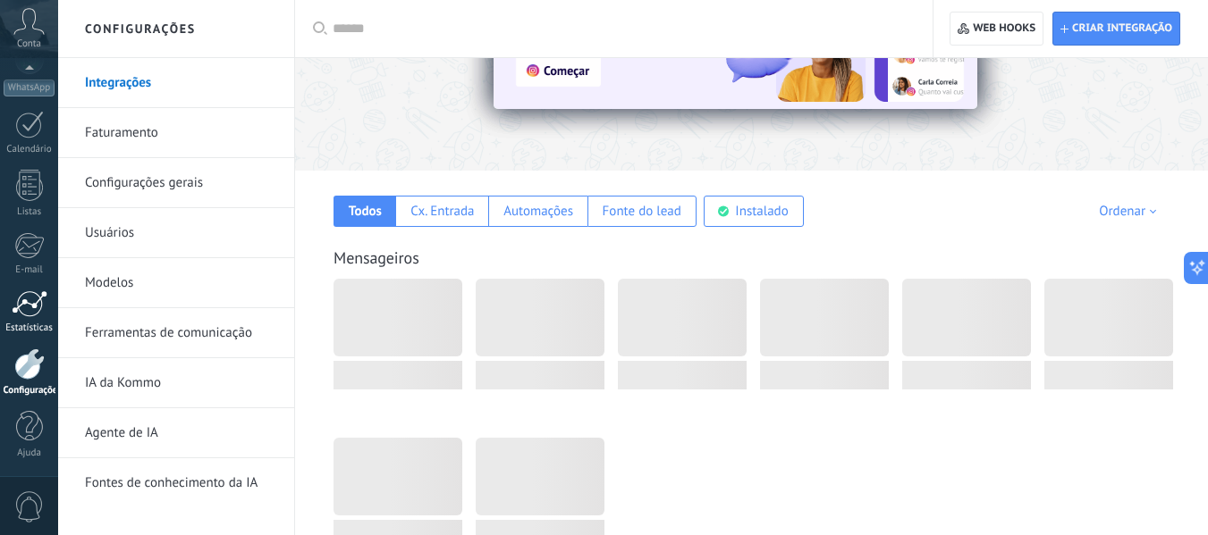
click at [16, 312] on div at bounding box center [30, 303] width 36 height 27
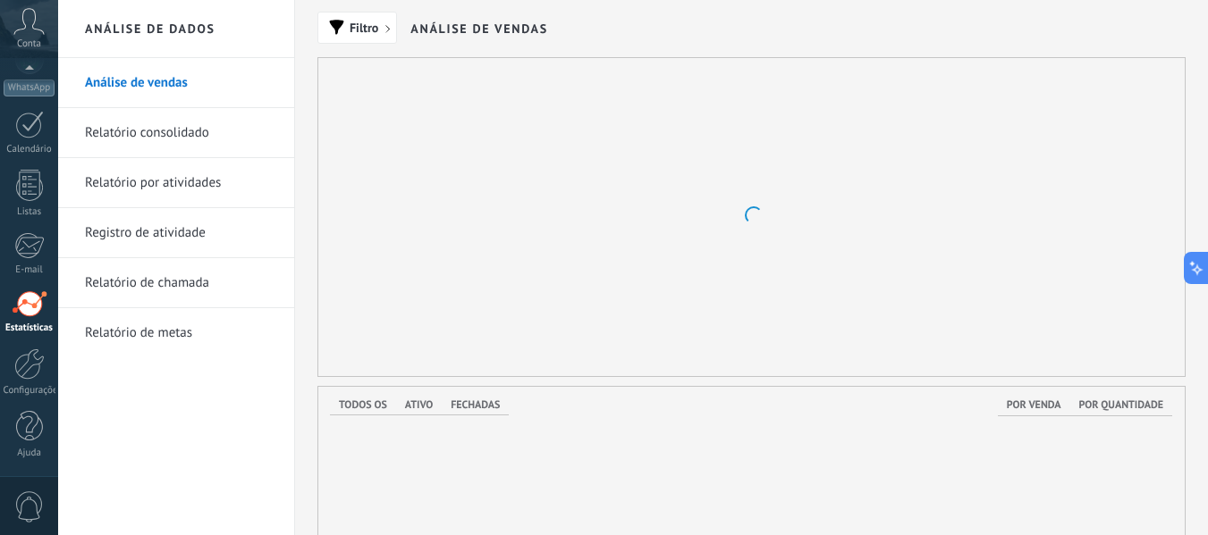
scroll to position [184, 0]
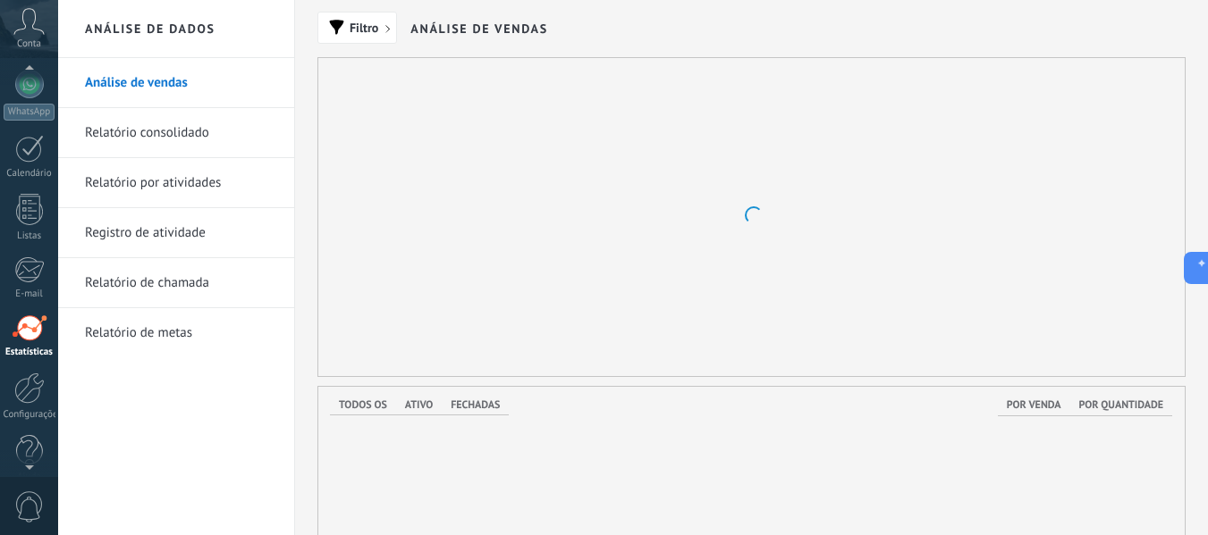
click at [24, 32] on icon at bounding box center [28, 21] width 31 height 27
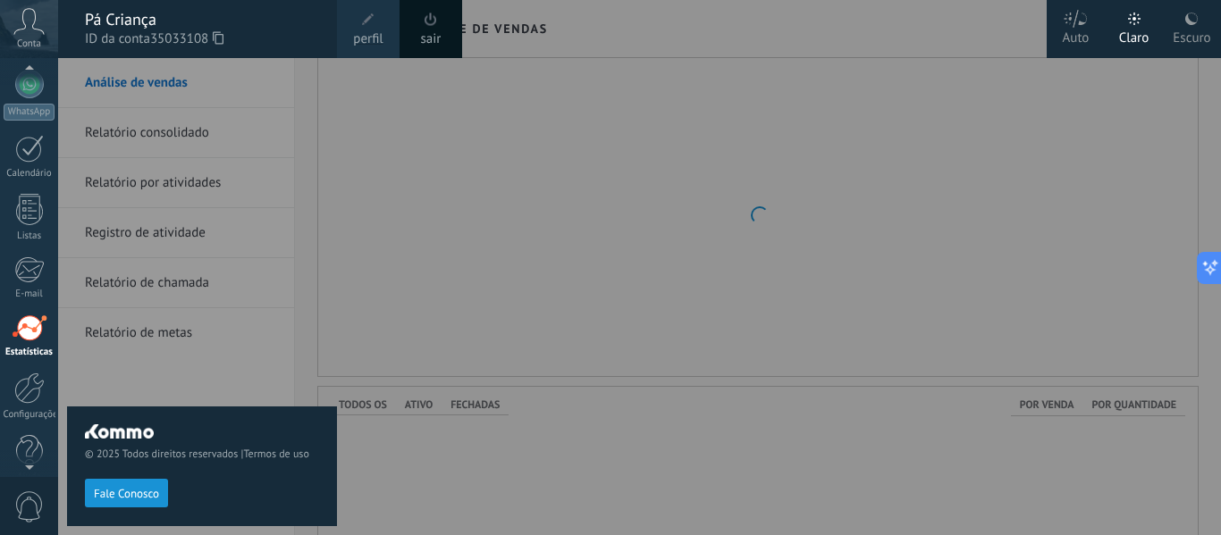
click at [422, 36] on link "sair" at bounding box center [431, 39] width 21 height 20
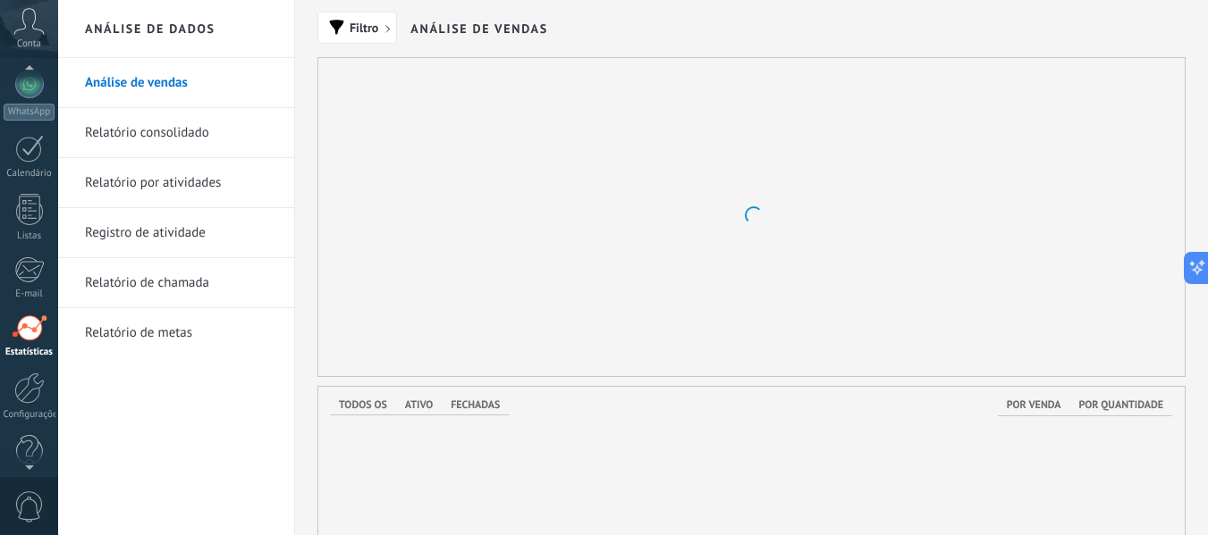
scroll to position [208, 0]
